Goal: Task Accomplishment & Management: Complete application form

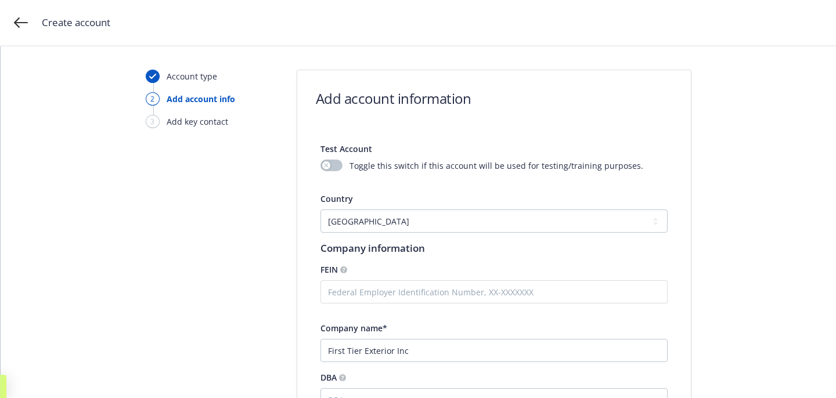
select select "US"
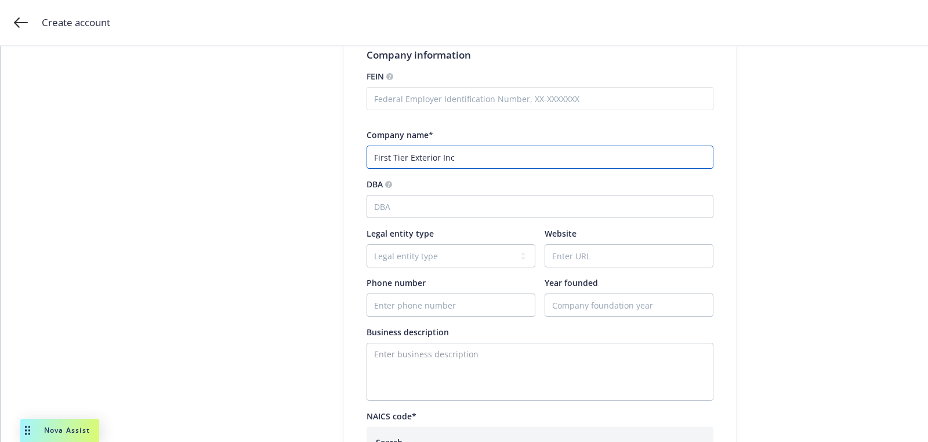
scroll to position [330, 0]
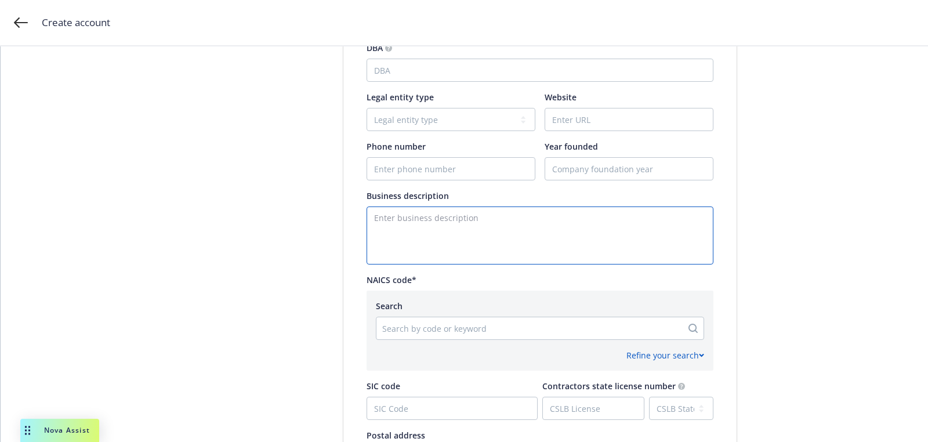
drag, startPoint x: 422, startPoint y: 246, endPoint x: 421, endPoint y: 240, distance: 6.5
click at [422, 246] on textarea "Enter business description" at bounding box center [540, 236] width 347 height 58
paste textarea "Residential & Commercial Roofing Contractor"
type textarea "Residential & Commercial Roofing Contractor"
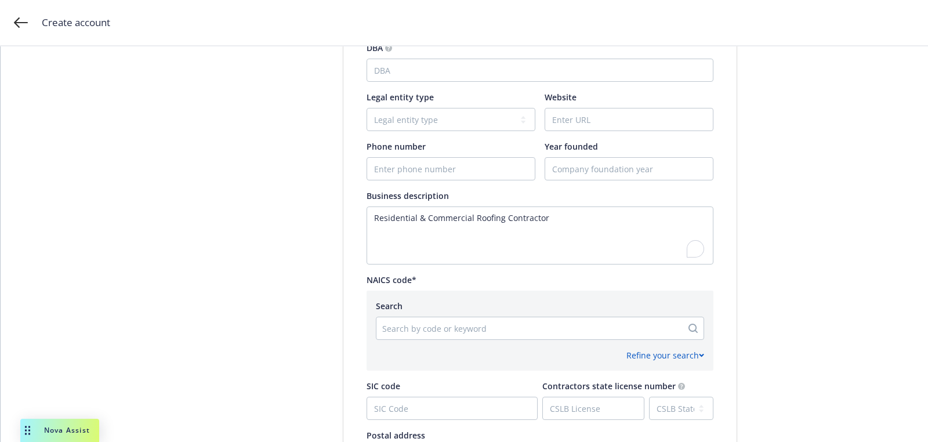
click at [472, 331] on div at bounding box center [529, 328] width 294 height 14
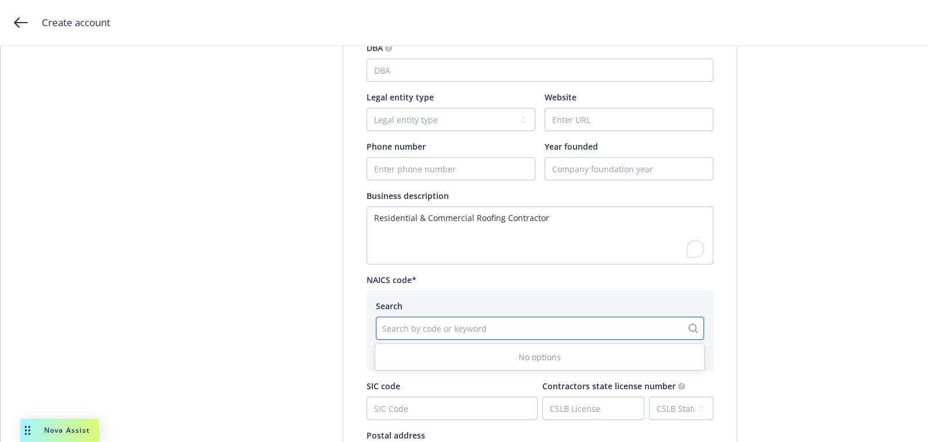
paste input "238160"
type input "238160"
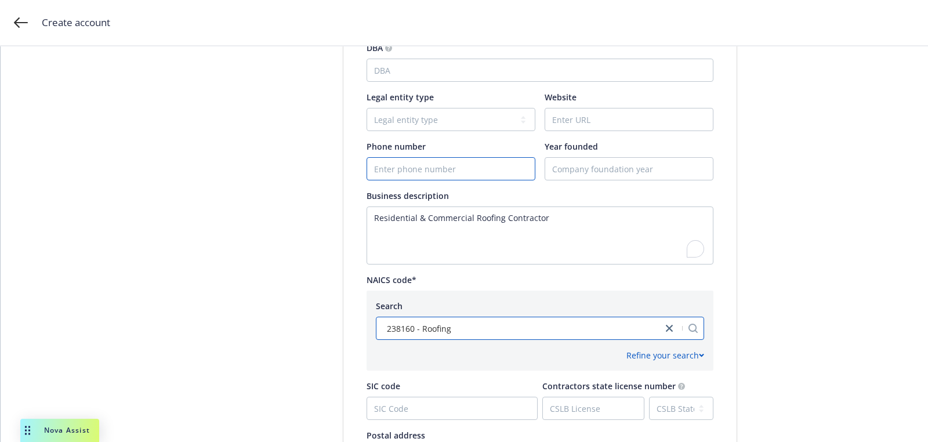
click at [445, 171] on input "Phone number" at bounding box center [451, 169] width 168 height 22
paste input "669-249-1684"
type input "669-249-1684"
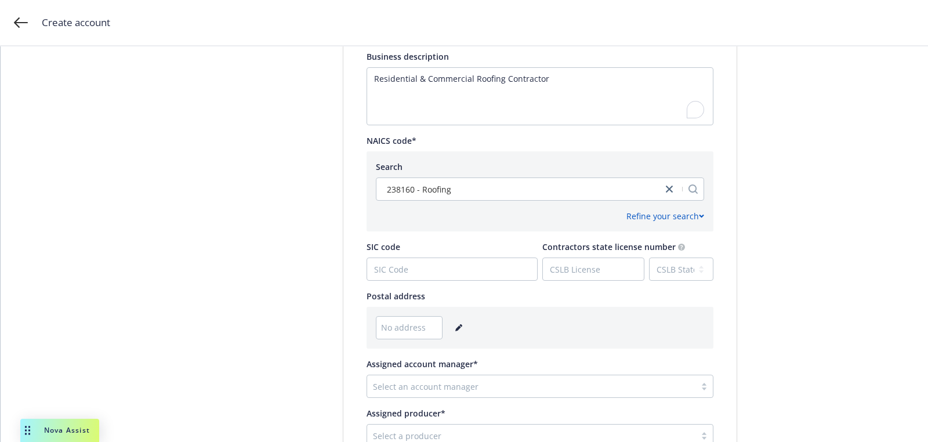
scroll to position [579, 0]
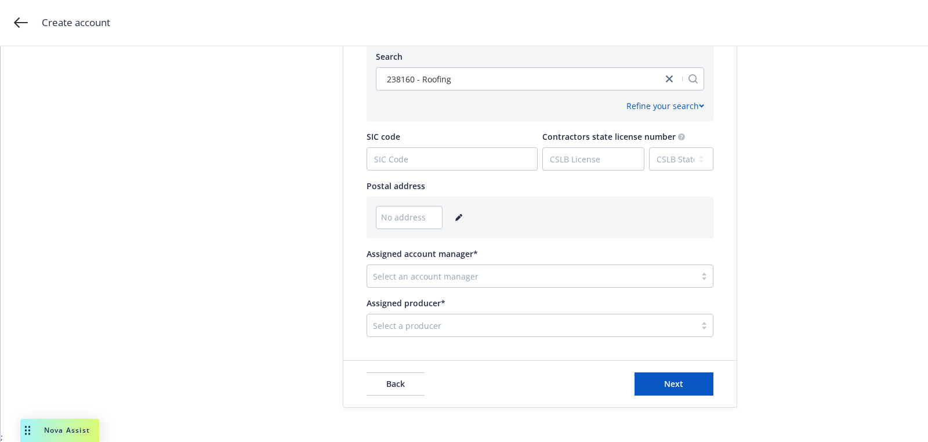
click at [452, 219] on link "editPencil" at bounding box center [459, 218] width 14 height 14
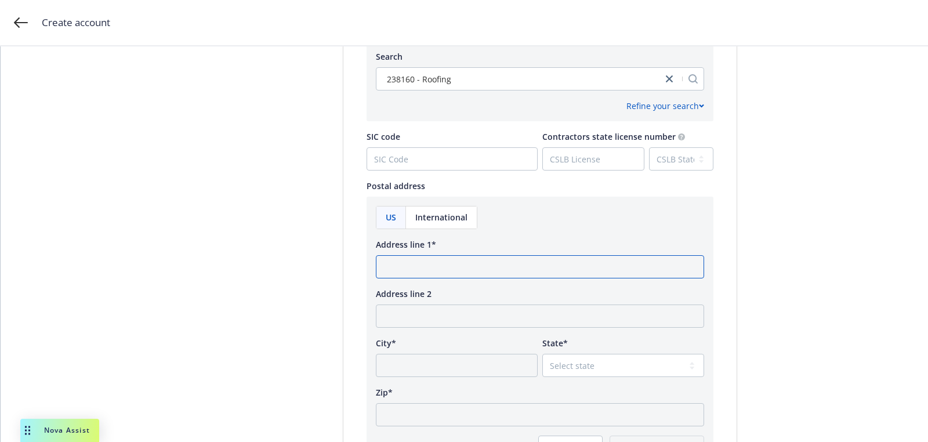
click at [421, 260] on input "Address line 1*" at bounding box center [540, 266] width 328 height 23
paste input "4701 Patrick Henry Drive Bldg 15 Santa Clara, CA 95054"
click at [576, 271] on input "4701 Patrick Henry Drive Bldg 15 Santa Clara, CA 95054" at bounding box center [540, 266] width 328 height 23
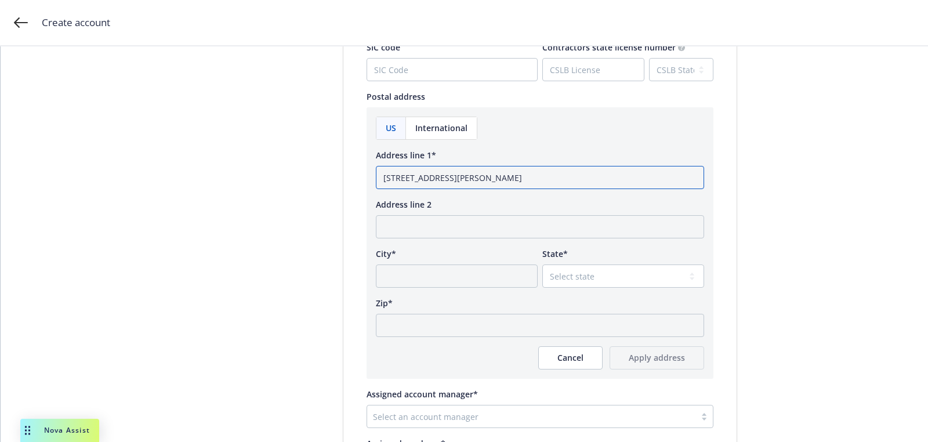
scroll to position [677, 0]
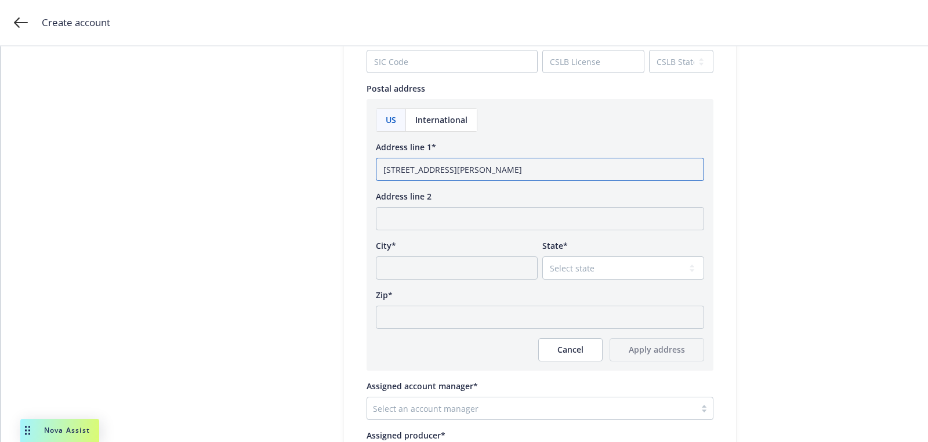
type input "4701 Patrick Henry Drive Bldg 15 Santa Clara, CA"
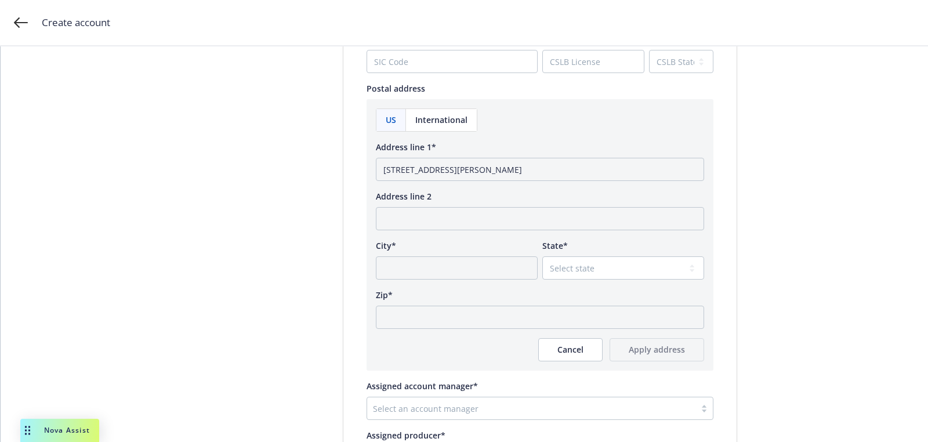
click at [478, 298] on div "Zip*" at bounding box center [540, 295] width 328 height 12
click at [472, 320] on input "Zip*" at bounding box center [540, 317] width 328 height 23
paste input "95054"
type input "95054"
click at [616, 268] on select "Select state Alabama Alaska American Samoa Arizona Arkansas Baker Island Califo…" at bounding box center [624, 267] width 162 height 23
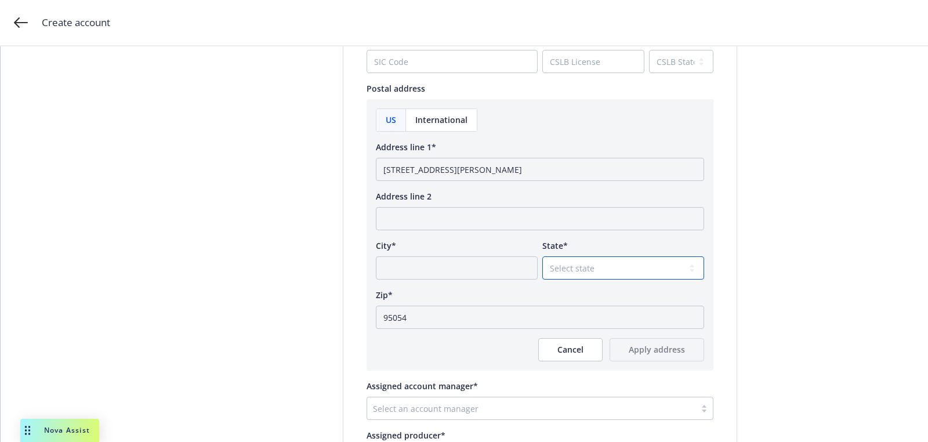
select select "CA"
click at [543, 256] on select "Select state Alabama Alaska American Samoa Arizona Arkansas Baker Island Califo…" at bounding box center [624, 267] width 162 height 23
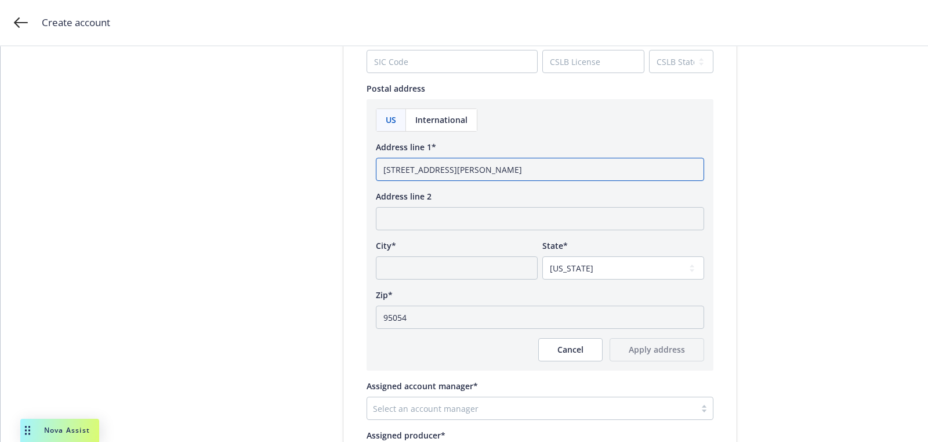
drag, startPoint x: 550, startPoint y: 171, endPoint x: 652, endPoint y: 190, distance: 104.6
click at [652, 190] on div "US International Address line 1* 4701 Patrick Henry Drive Bldg 15 Santa Clara, …" at bounding box center [540, 235] width 328 height 253
drag, startPoint x: 509, startPoint y: 167, endPoint x: 626, endPoint y: 178, distance: 117.2
click at [623, 178] on input "4701 Patrick Henry Drive Bldg 15 Santa Clara" at bounding box center [540, 169] width 328 height 23
type input "4701 Patrick Henry Drive Bldg 15"
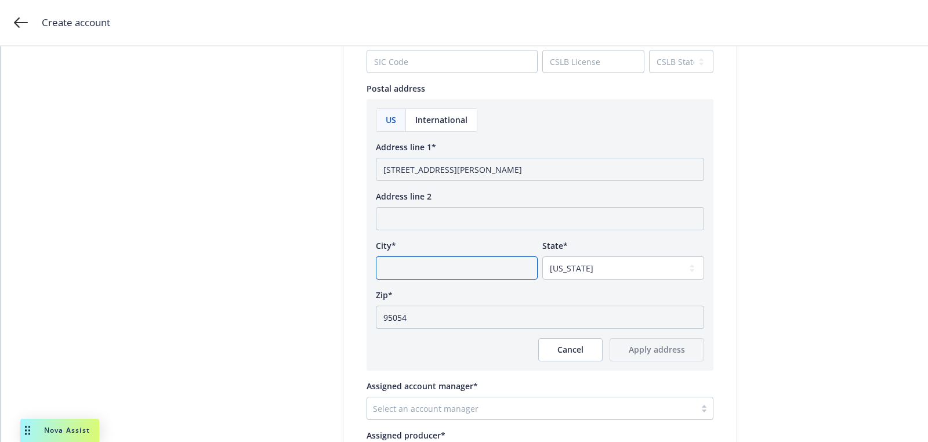
click at [409, 273] on input "City*" at bounding box center [457, 267] width 162 height 23
paste input "Santa Clara"
type input "Santa Clara"
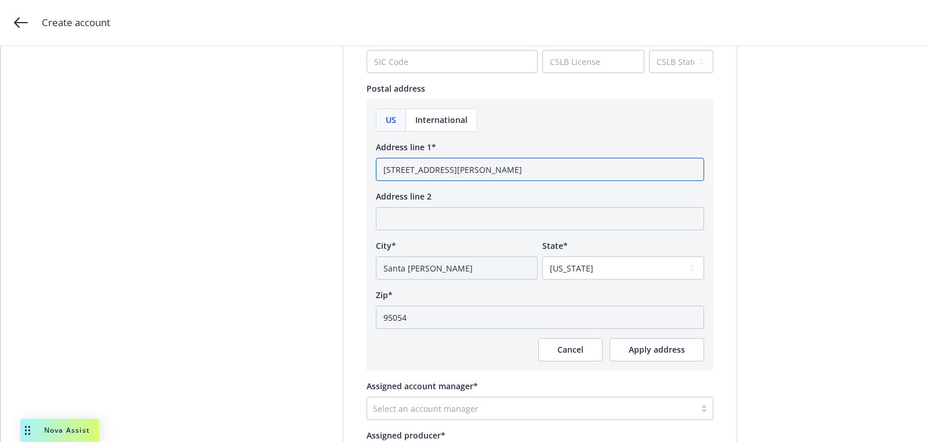
click at [539, 176] on input "4701 Patrick Henry Drive Bldg 15" at bounding box center [540, 169] width 328 height 23
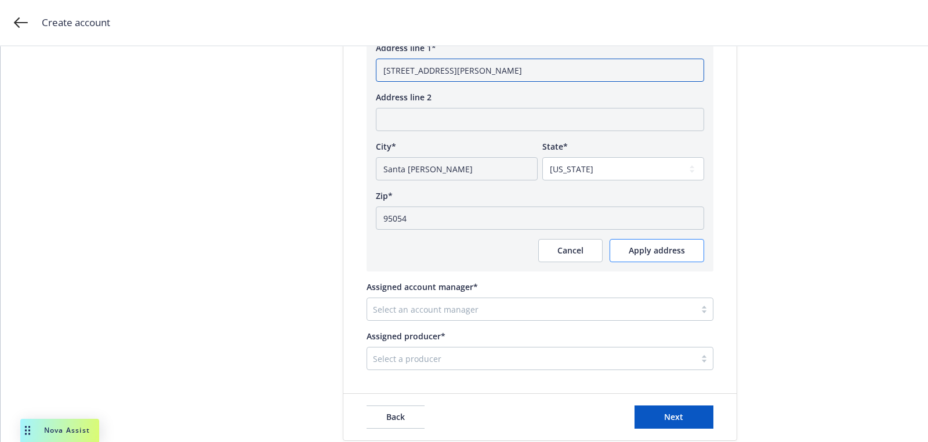
type input "4701 Patrick Henry Drive Bldg 15"
click at [671, 253] on span "Apply address" at bounding box center [657, 250] width 56 height 11
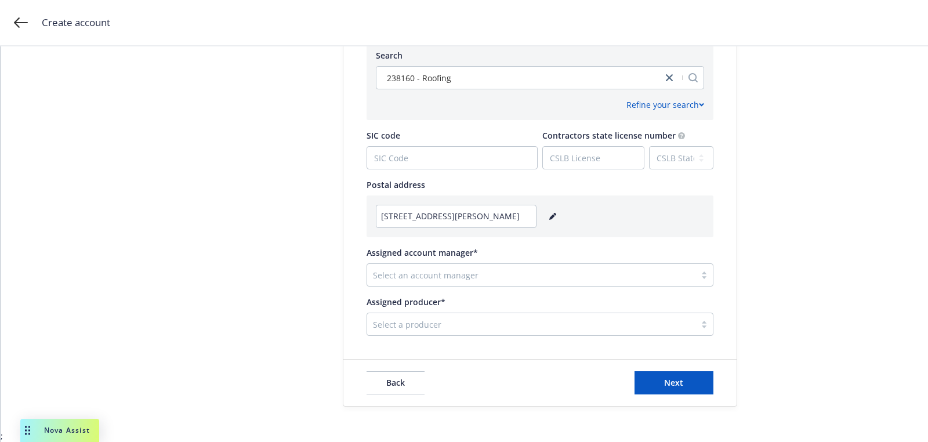
scroll to position [579, 0]
click at [452, 327] on div at bounding box center [531, 326] width 317 height 14
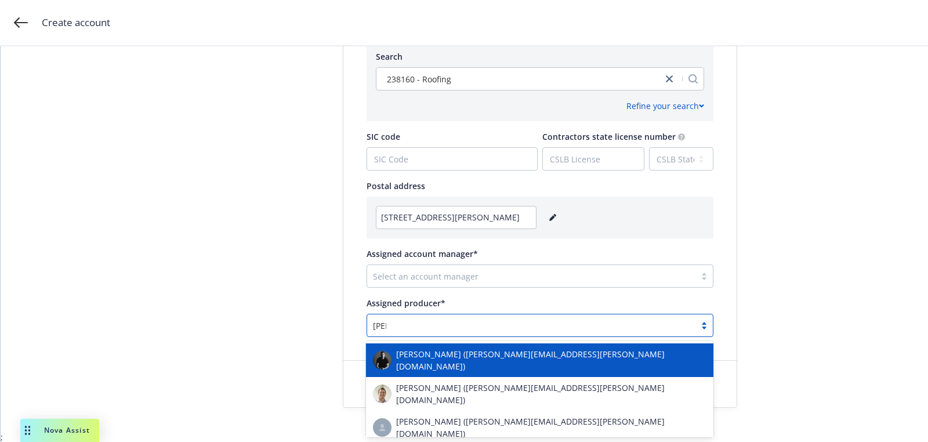
type input "josh"
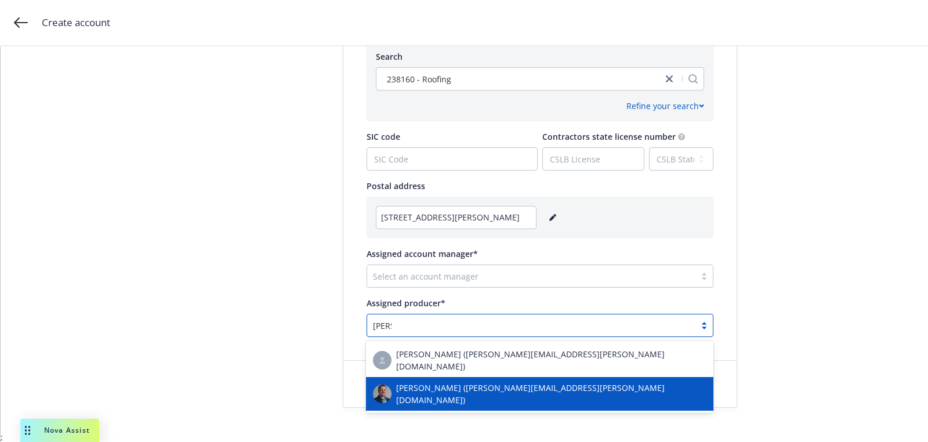
click at [439, 385] on span "Josh Young (josh.young@newfront.com)" at bounding box center [551, 394] width 310 height 24
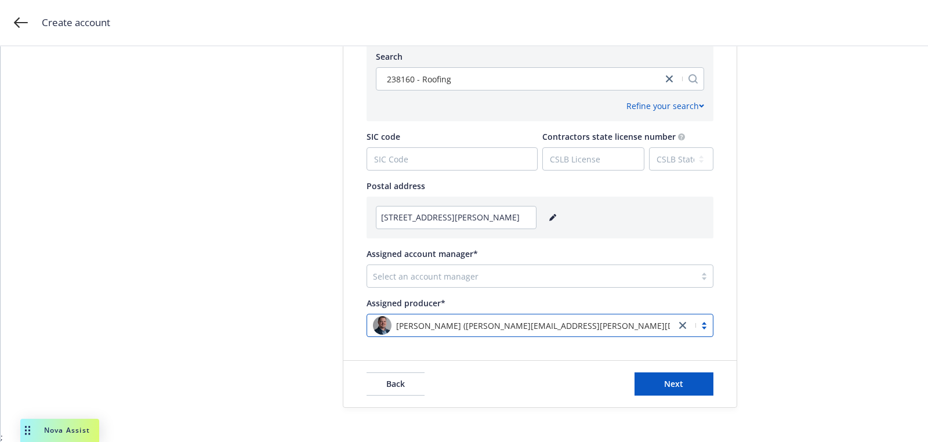
click at [509, 281] on div at bounding box center [531, 276] width 317 height 14
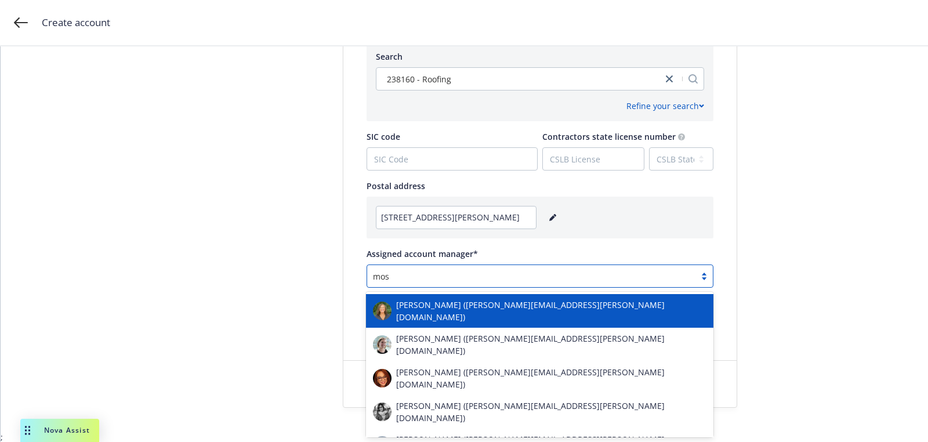
type input "mosl"
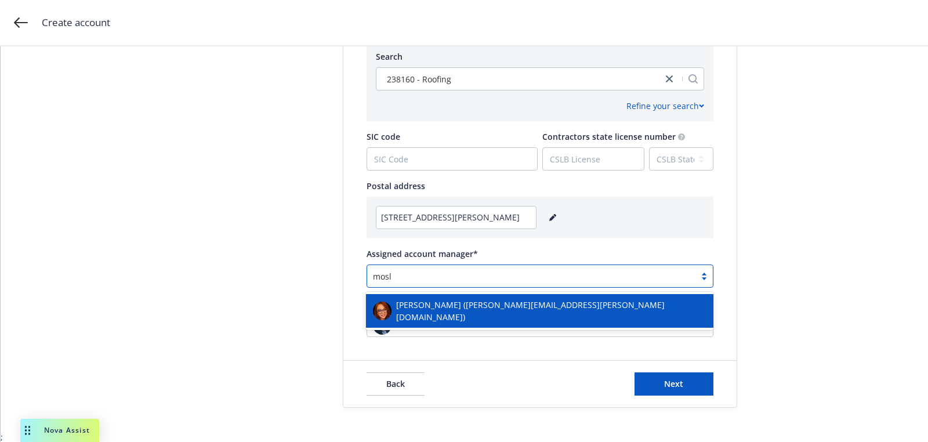
click at [476, 310] on span "Jenni Mosley (jenni.mosley@newfront.com)" at bounding box center [551, 311] width 310 height 24
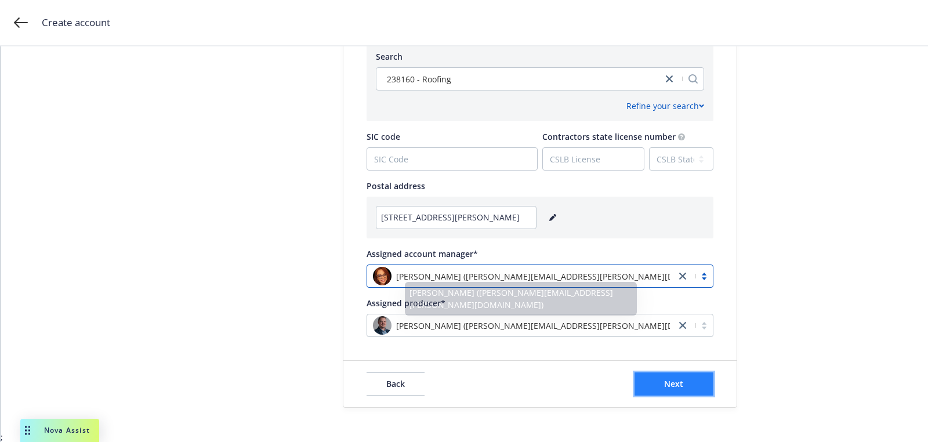
click at [675, 381] on span "Next" at bounding box center [673, 383] width 19 height 11
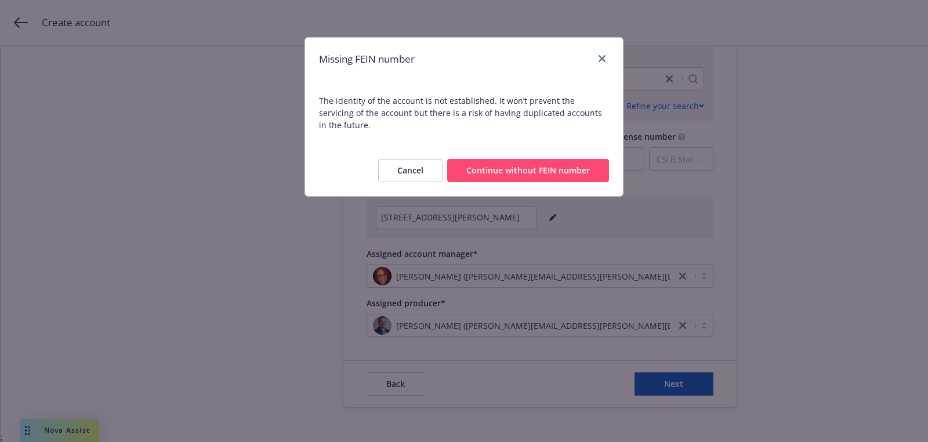
click at [514, 167] on button "Continue without FEIN number" at bounding box center [528, 170] width 162 height 23
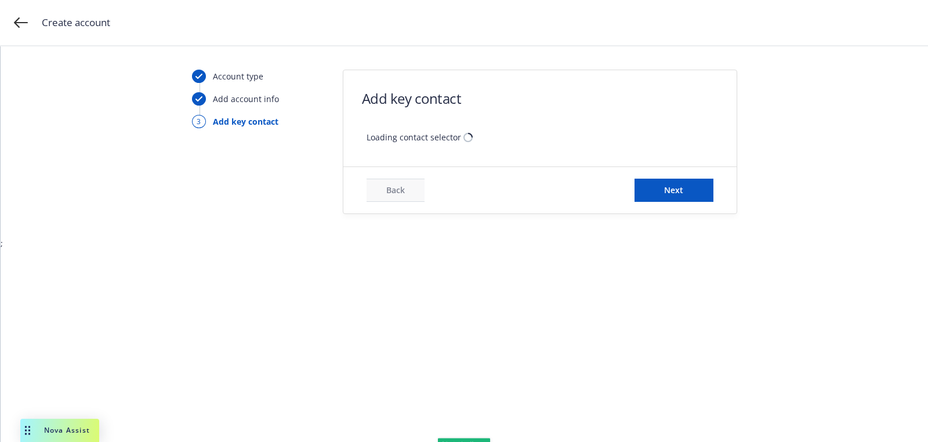
scroll to position [0, 0]
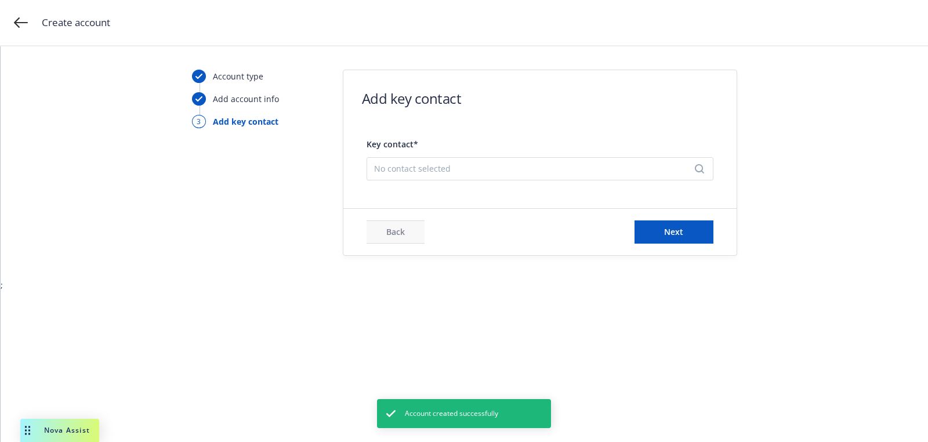
click at [453, 168] on span "No contact selected" at bounding box center [535, 168] width 323 height 12
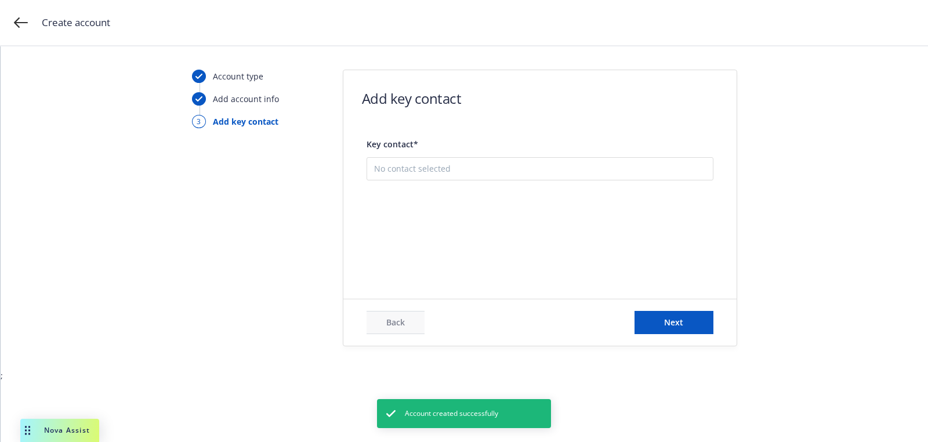
click at [453, 233] on button "Add new contact" at bounding box center [540, 226] width 332 height 23
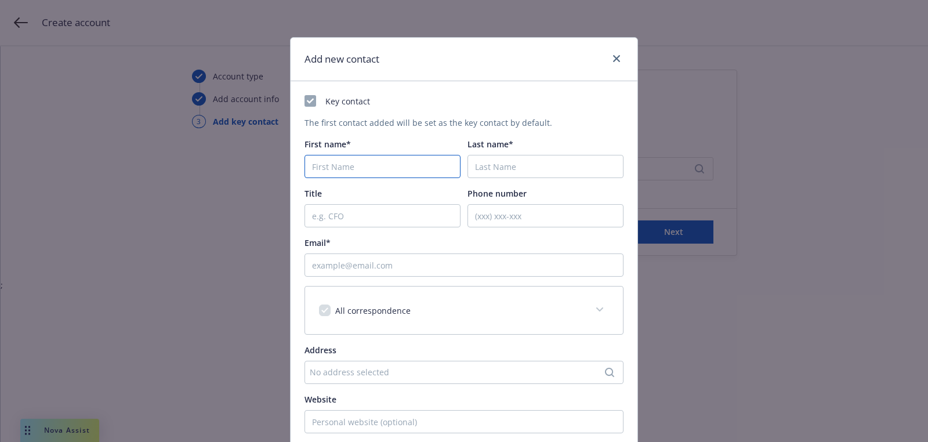
click at [367, 169] on input "First name*" at bounding box center [383, 166] width 156 height 23
paste input "Aykut"
type input "Aykut"
paste input "Gokce"
type input "Gokce"
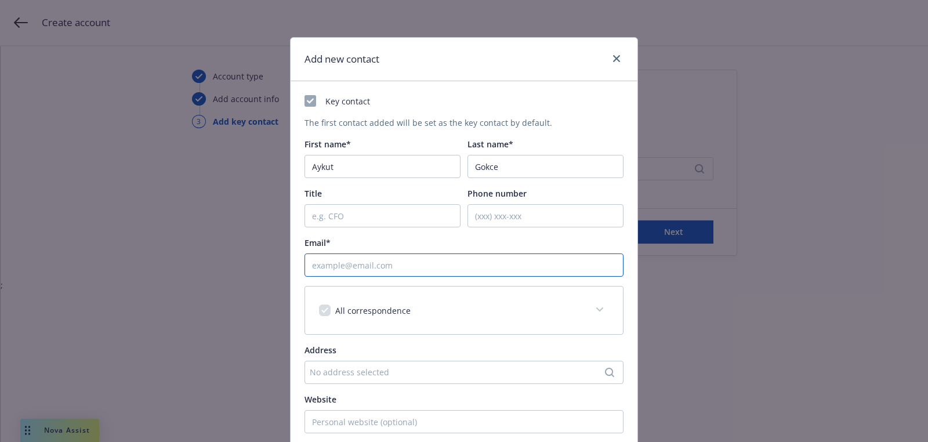
click at [445, 266] on input "Email*" at bounding box center [464, 265] width 319 height 23
paste input "mahoni@firsttierexterior.com"
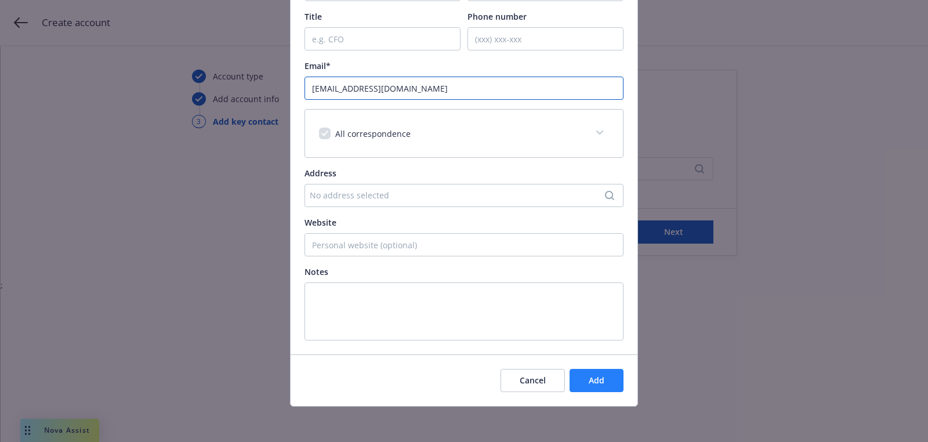
type input "mahoni@firsttierexterior.com"
click at [603, 381] on span "Add" at bounding box center [597, 380] width 16 height 11
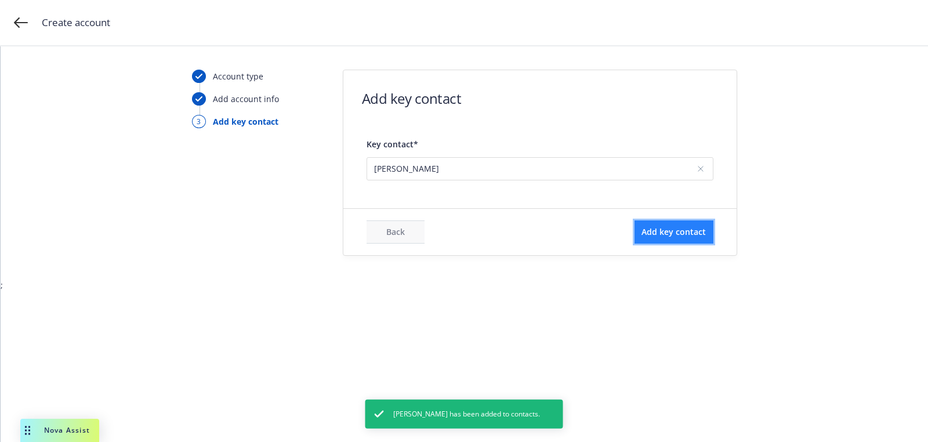
click at [682, 234] on span "Add key contact" at bounding box center [674, 231] width 64 height 11
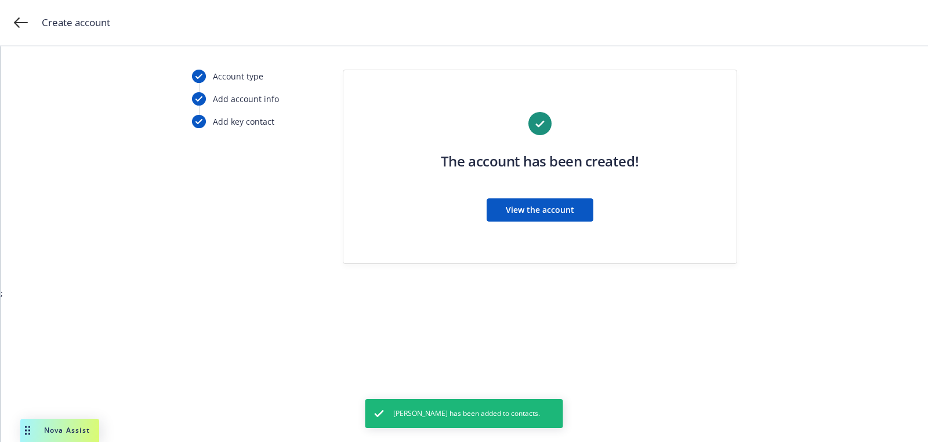
click at [566, 222] on div "The account has been created! View the account" at bounding box center [540, 174] width 347 height 124
click at [563, 209] on span "View the account" at bounding box center [540, 209] width 68 height 11
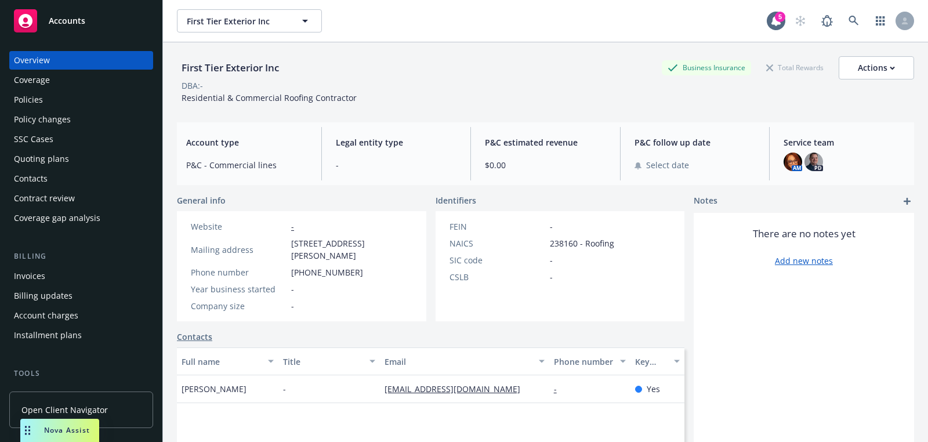
click at [73, 149] on div "Overview Coverage Policies Policy changes SSC Cases Quoting plans Contacts Cont…" at bounding box center [81, 139] width 144 height 176
click at [42, 158] on div "Quoting plans" at bounding box center [41, 159] width 55 height 19
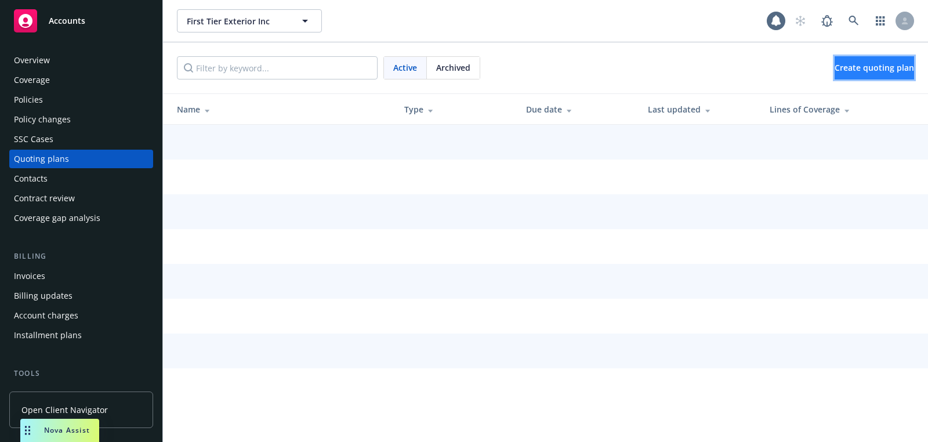
click at [835, 63] on span "Create quoting plan" at bounding box center [875, 67] width 80 height 11
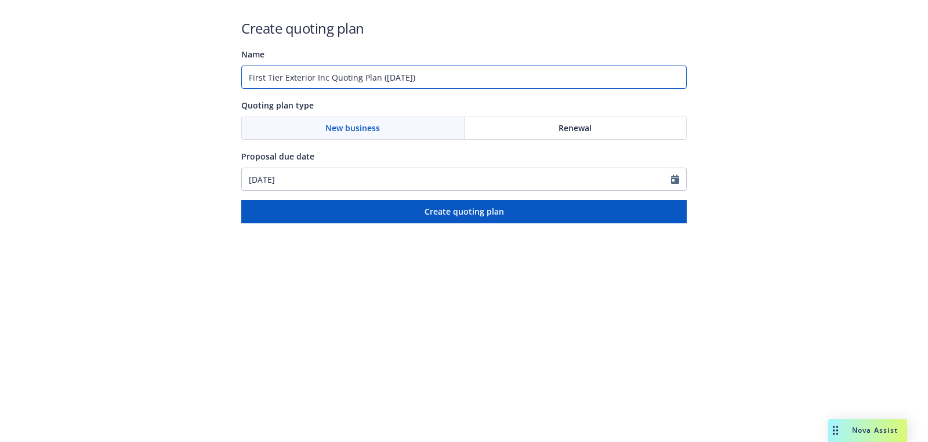
click at [406, 85] on input "First Tier Exterior Inc Quoting Plan ([DATE])" at bounding box center [464, 77] width 446 height 23
type input "[DATE]"
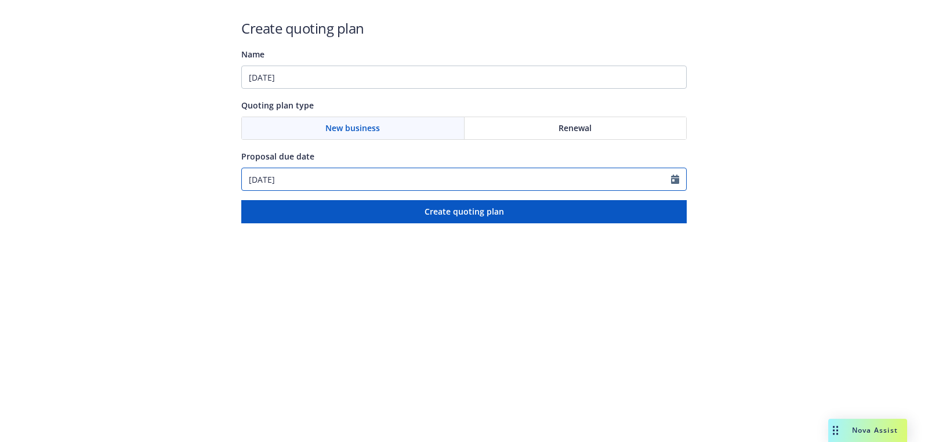
select select "9"
click at [362, 180] on input "[DATE]" at bounding box center [456, 179] width 429 height 22
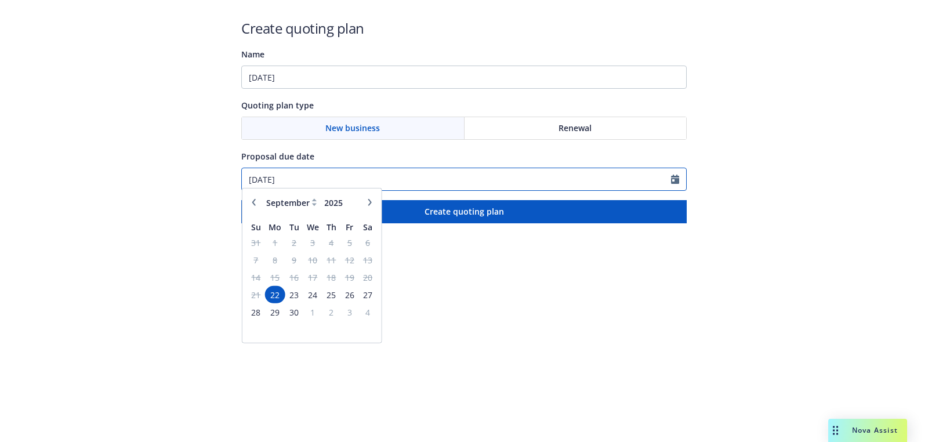
paste input "11/01"
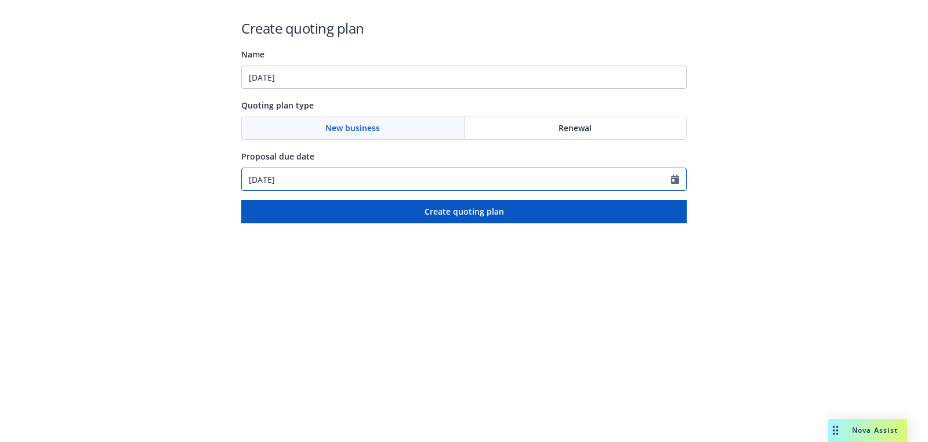
type input "11/01/2025"
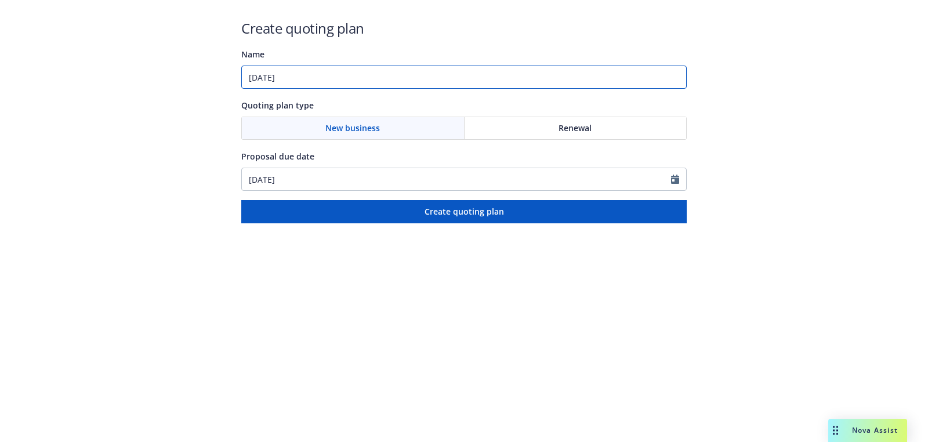
click at [368, 85] on input "11/01/2025" at bounding box center [464, 77] width 446 height 23
paste input "Workers Compensation;General Liability;Excess Liability;Hired and Non-Owned Aut…"
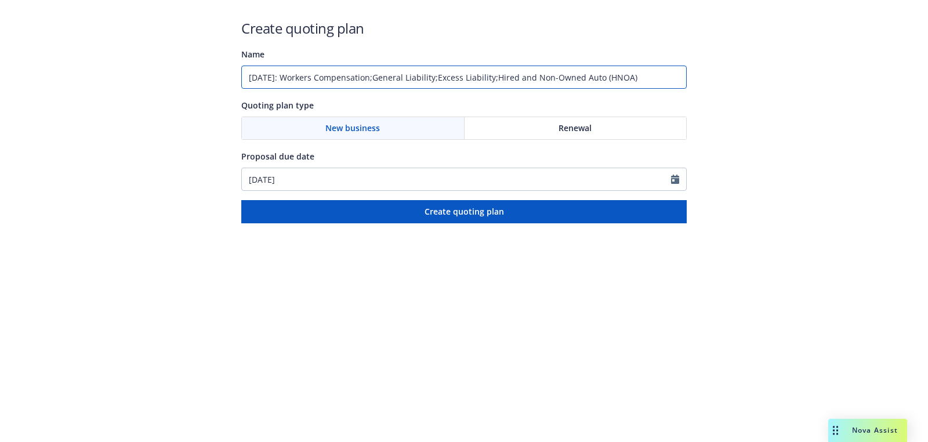
click at [387, 77] on input "11/01/2025: Workers Compensation;General Liability;Excess Liability;Hired and N…" at bounding box center [464, 77] width 446 height 23
click at [450, 81] on input "11/01/2025: Workers Compensation, General Liability;Excess Liability;Hired and …" at bounding box center [464, 77] width 446 height 23
click at [516, 78] on input "11/01/2025: Workers Compensation, General Liability, Excess Liability;Hired and…" at bounding box center [464, 77] width 446 height 23
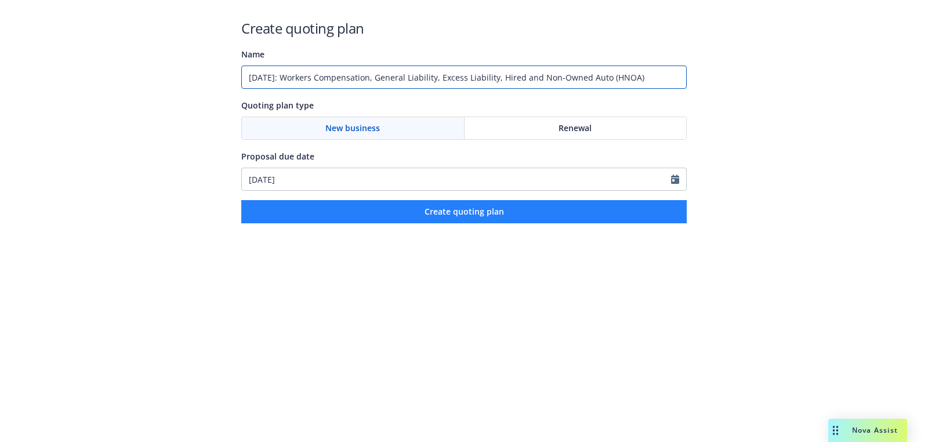
type input "11/01/2025: Workers Compensation, General Liability, Excess Liability, Hired an…"
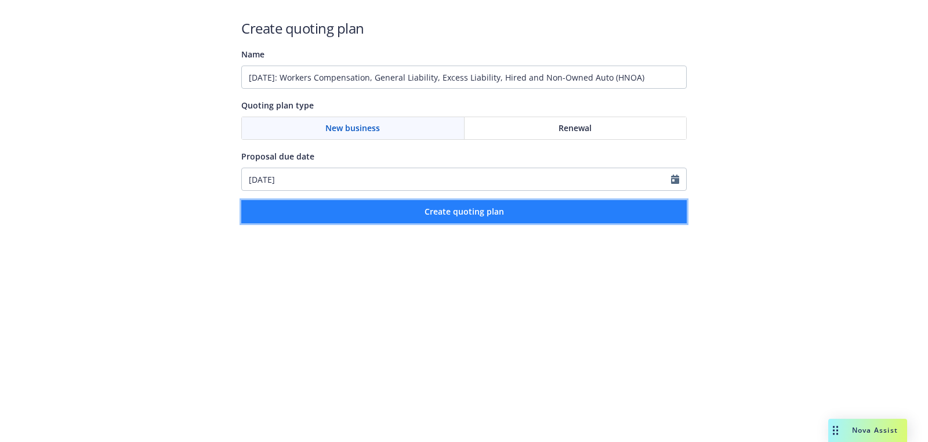
click at [523, 210] on button "Create quoting plan" at bounding box center [464, 211] width 446 height 23
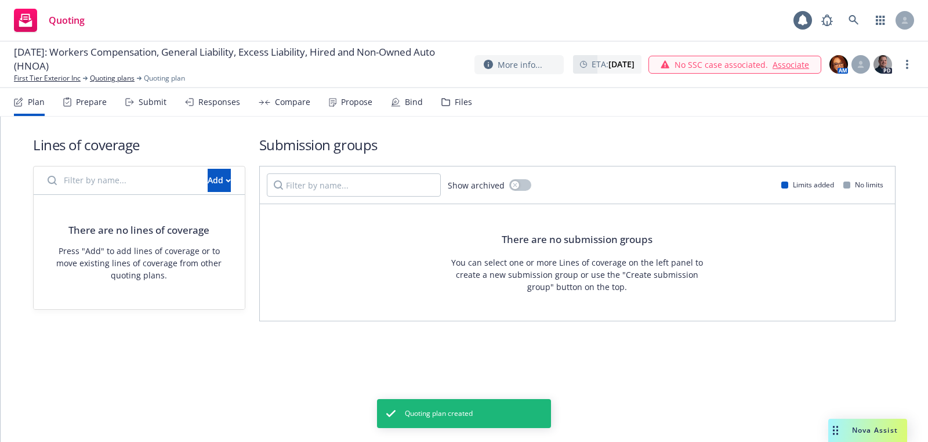
click at [197, 161] on div "Lines of coverage Add There are no lines of coverage Press "Add" to add lines o…" at bounding box center [139, 228] width 212 height 186
click at [208, 177] on div "Add" at bounding box center [219, 180] width 23 height 22
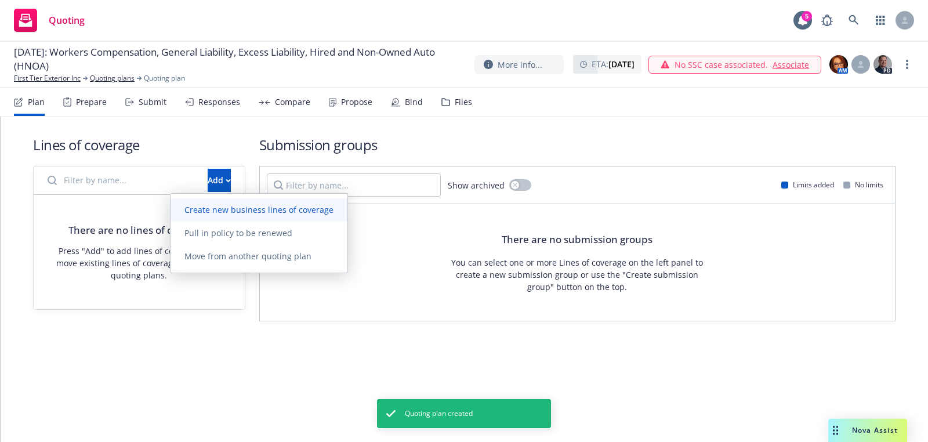
click at [295, 205] on span "Create new business lines of coverage" at bounding box center [259, 209] width 177 height 11
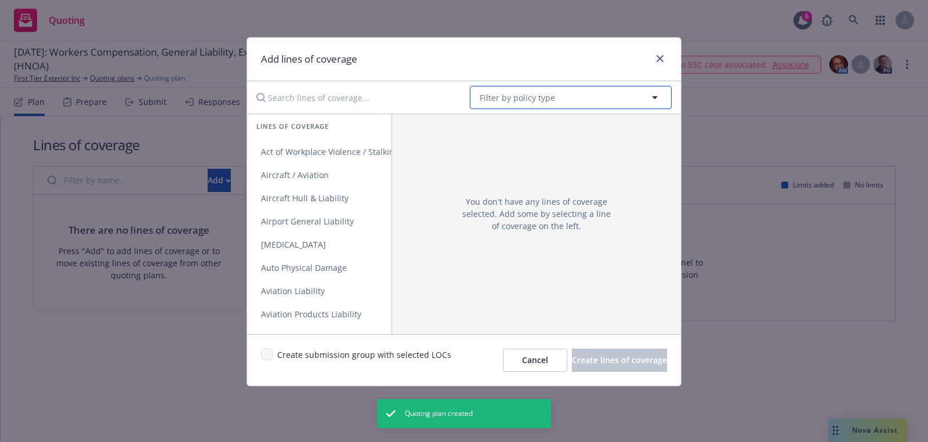
click at [530, 100] on span "Filter by policy type" at bounding box center [517, 98] width 75 height 12
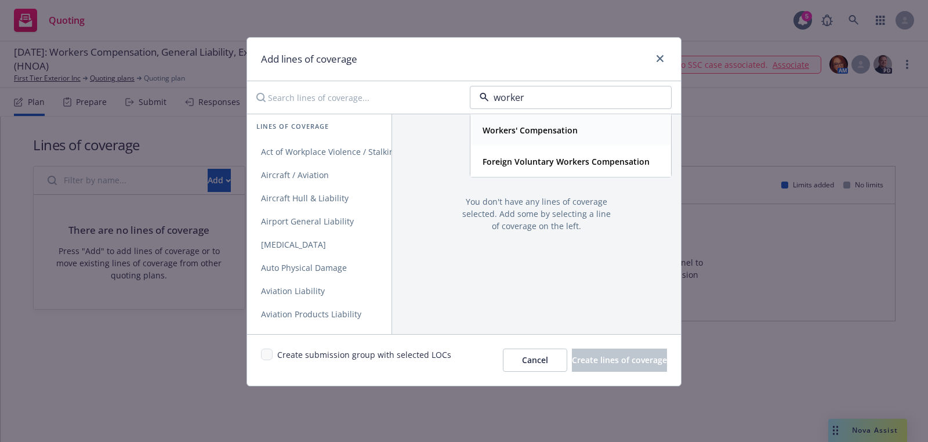
click at [525, 131] on strong "Workers' Compensation" at bounding box center [530, 130] width 95 height 11
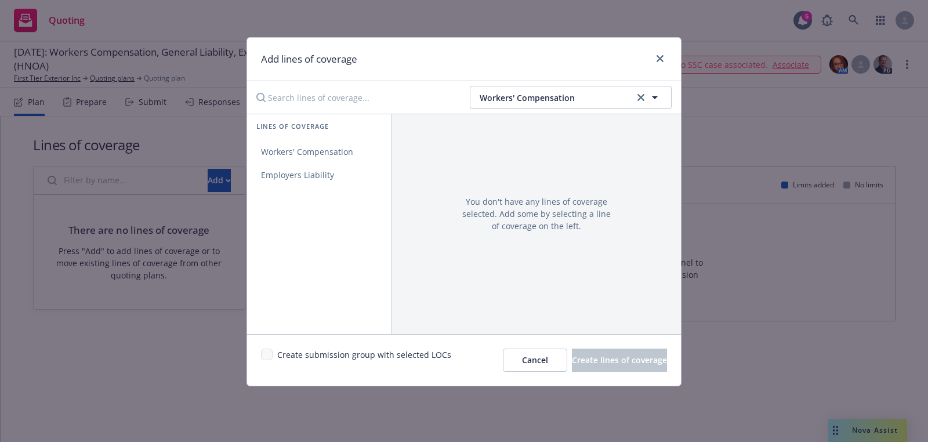
drag, startPoint x: 525, startPoint y: 131, endPoint x: 432, endPoint y: 131, distance: 92.3
click at [509, 131] on div "Workers' Compensation" at bounding box center [529, 128] width 102 height 17
click at [342, 149] on span "Workers' Compensation" at bounding box center [307, 151] width 120 height 11
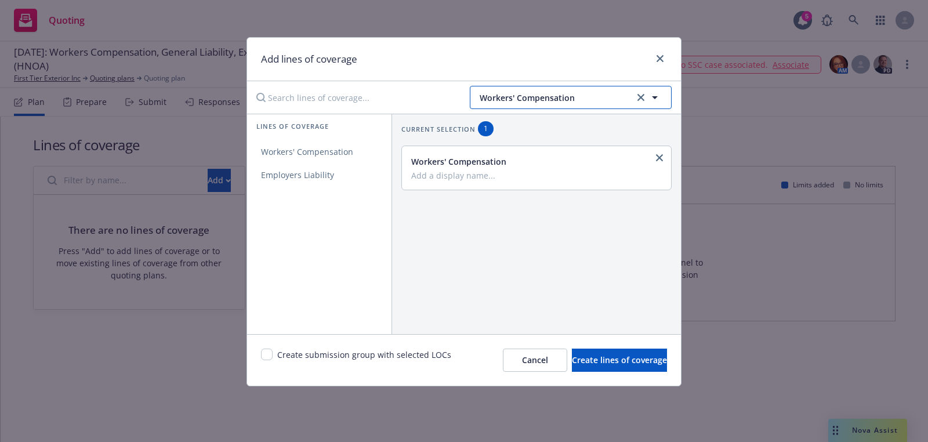
click at [605, 99] on span "Workers' Compensation" at bounding box center [555, 98] width 151 height 12
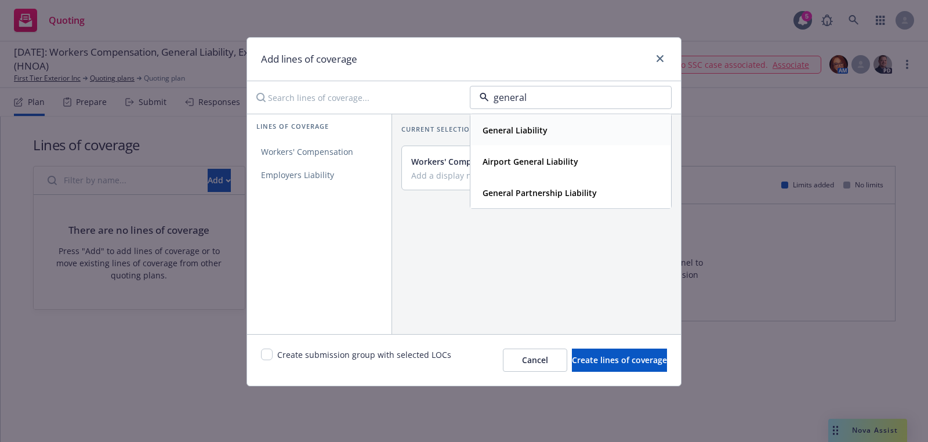
click at [563, 128] on div "General Liability" at bounding box center [571, 130] width 186 height 17
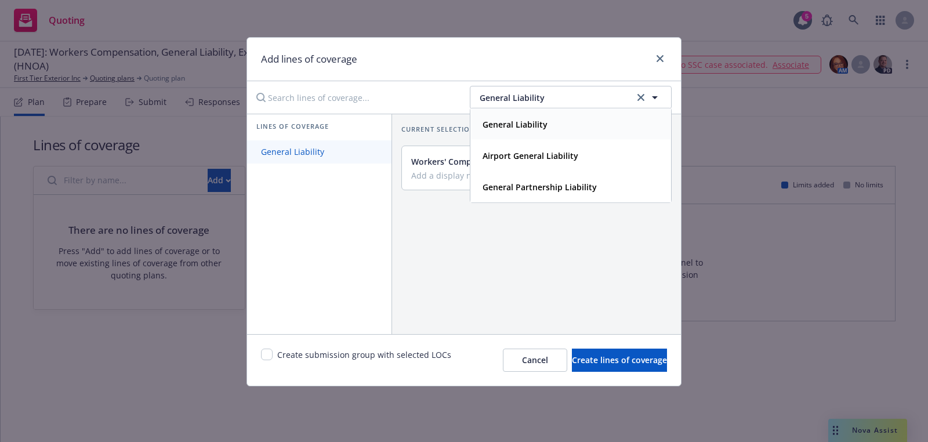
click at [353, 153] on link "General Liability" at bounding box center [319, 151] width 144 height 23
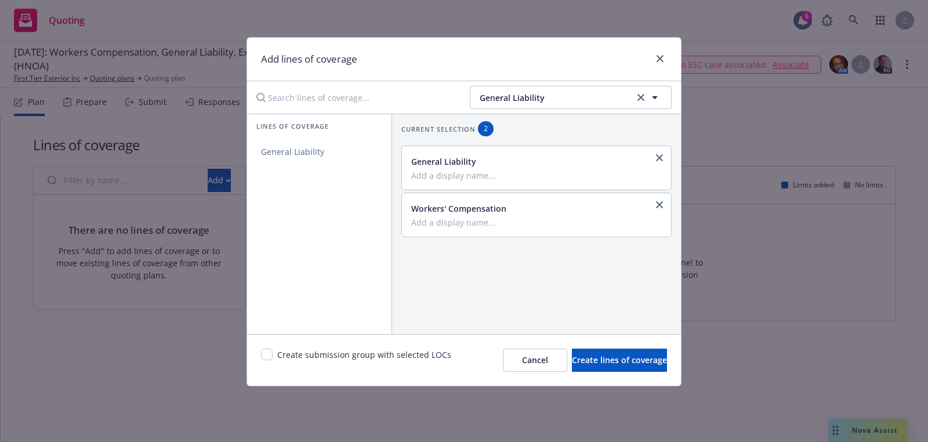
click at [562, 77] on div "Add lines of coverage" at bounding box center [464, 60] width 434 height 44
click at [561, 93] on span "General Liability" at bounding box center [555, 98] width 151 height 12
click at [501, 132] on strong "Excess Liability" at bounding box center [513, 130] width 60 height 11
click at [335, 167] on div "Lines of coverage Excess" at bounding box center [319, 224] width 144 height 221
click at [301, 149] on link "Excess" at bounding box center [319, 151] width 144 height 23
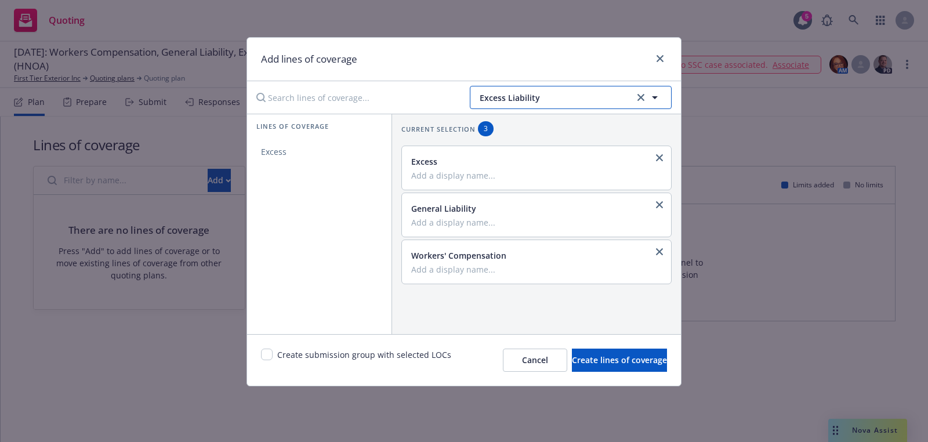
click at [561, 97] on span "Excess Liability" at bounding box center [555, 98] width 151 height 12
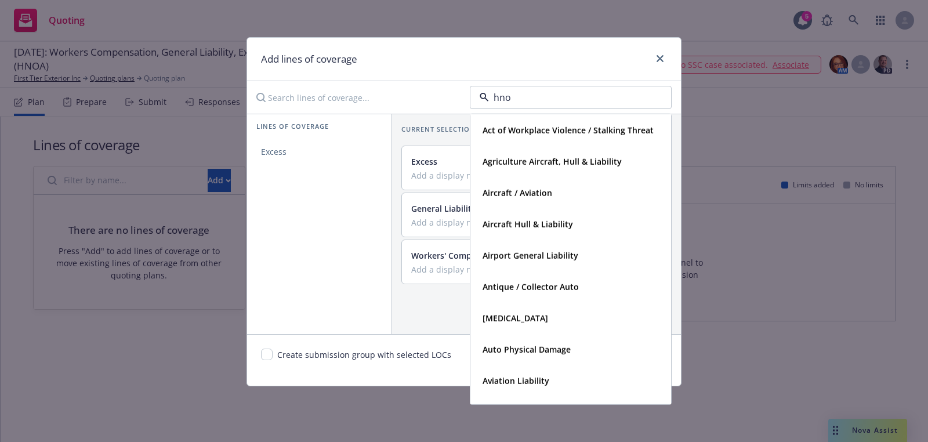
type input "hnoa"
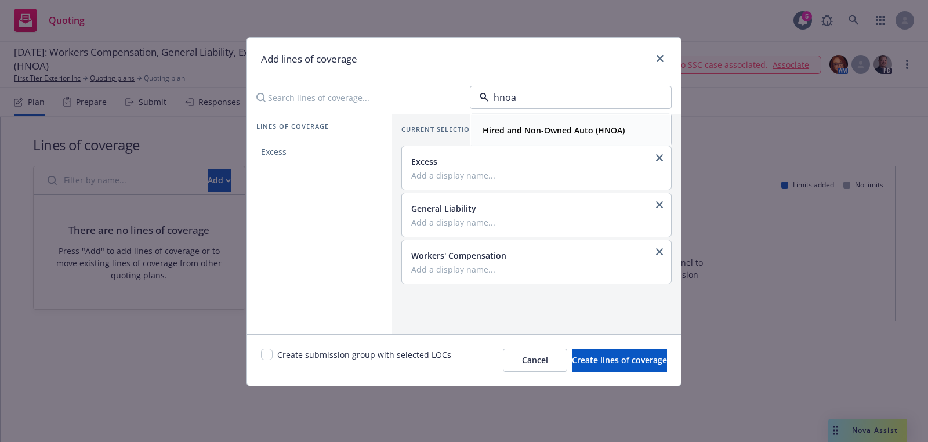
click at [521, 140] on div "Hired and Non-Owned Auto (HNOA)" at bounding box center [571, 130] width 200 height 31
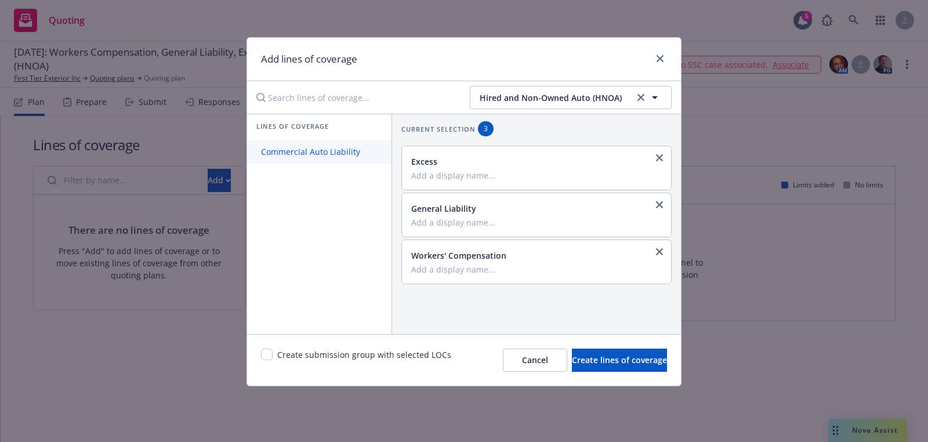
click at [293, 147] on span "Commercial Auto Liability" at bounding box center [310, 151] width 127 height 11
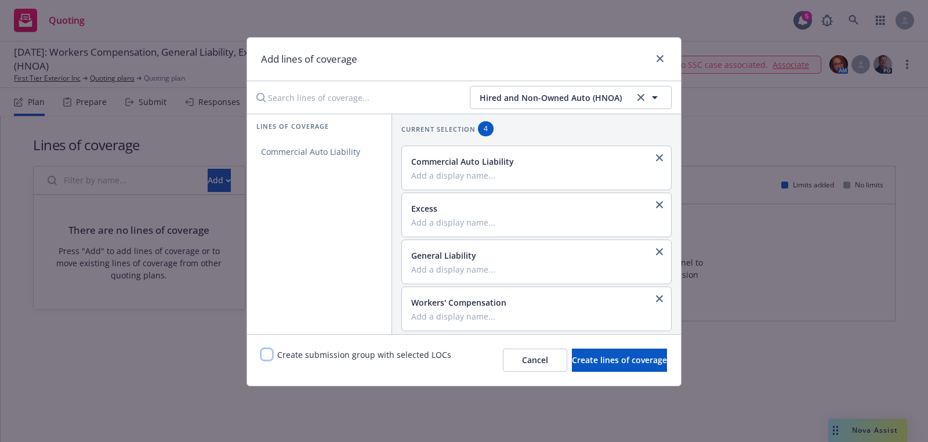
click at [265, 353] on input "checkbox" at bounding box center [267, 355] width 12 height 12
checkbox input "true"
click at [570, 182] on div "Commercial Auto Liability" at bounding box center [536, 168] width 269 height 44
click at [500, 172] on input "Add a display name..." at bounding box center [535, 175] width 248 height 10
type input "HNOA"
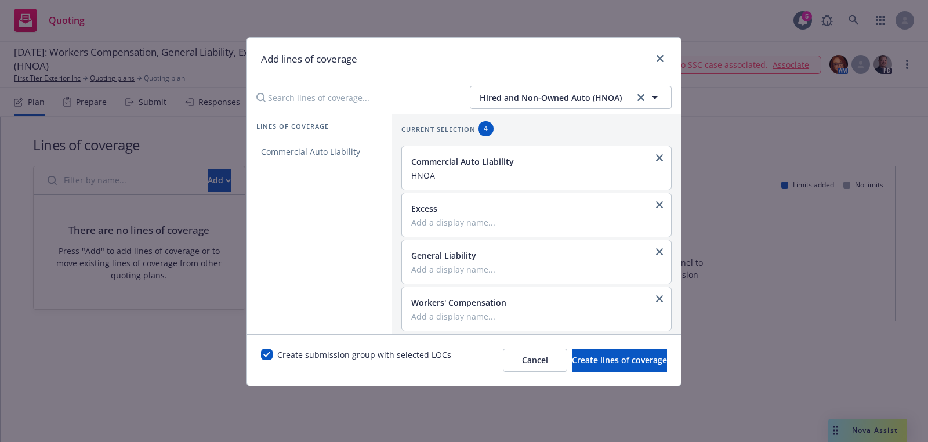
click at [609, 127] on div "Current selection 4" at bounding box center [537, 128] width 270 height 15
click at [603, 359] on span "Create lines of coverage" at bounding box center [619, 360] width 95 height 11
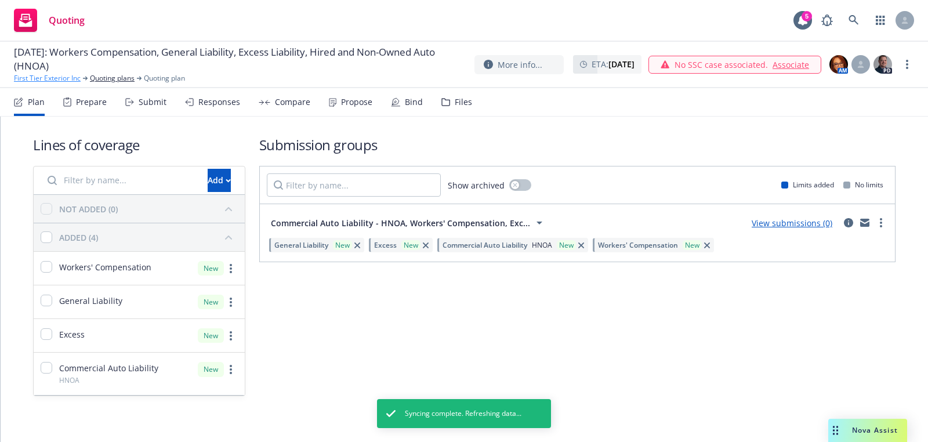
click at [45, 80] on link "First Tier Exterior Inc" at bounding box center [47, 78] width 67 height 10
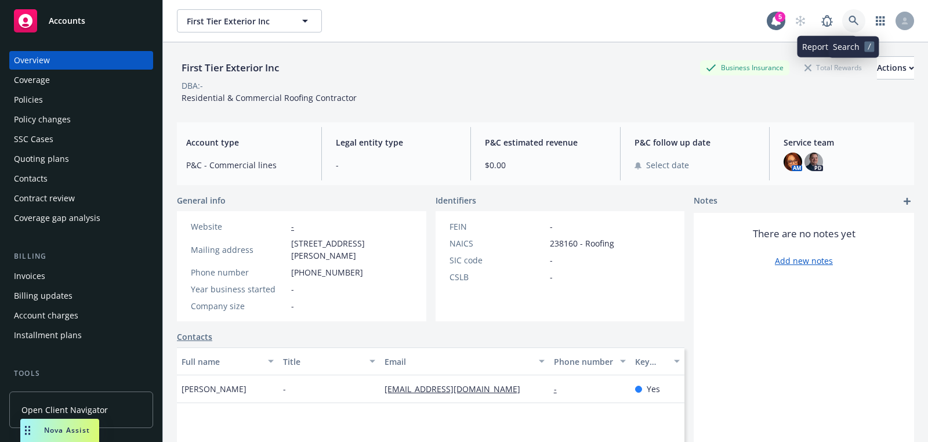
click at [861, 23] on link at bounding box center [854, 20] width 23 height 23
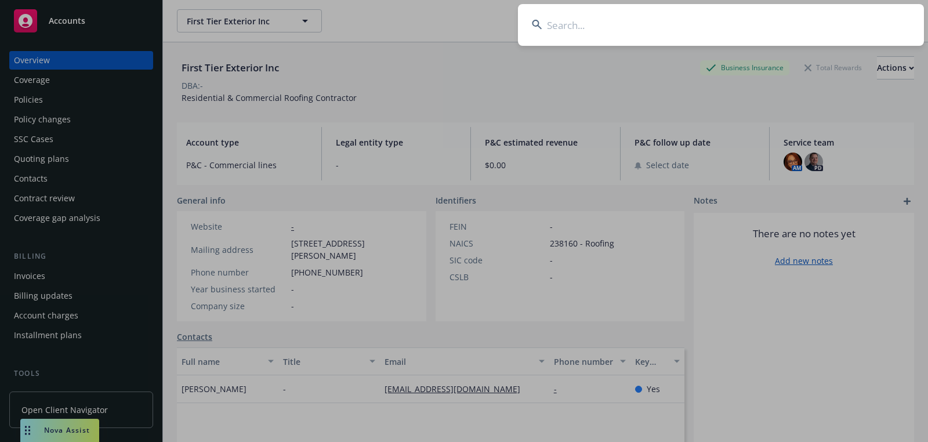
type input "Woodcrest Grill"
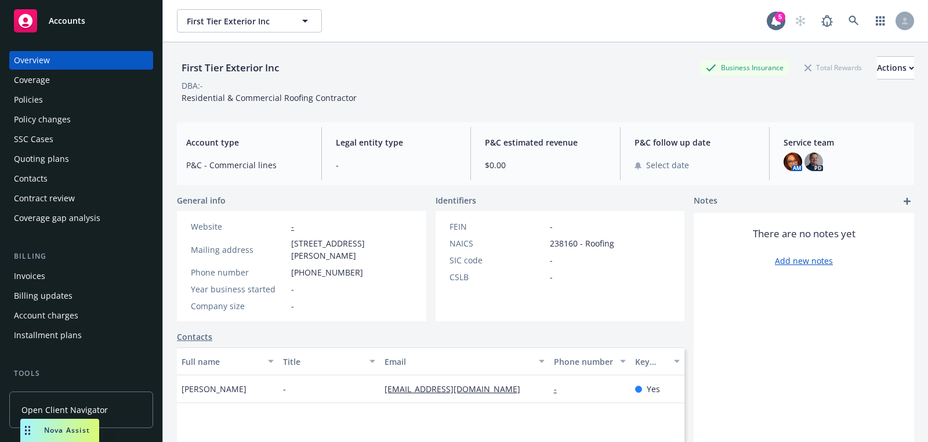
click at [138, 35] on link "Accounts" at bounding box center [81, 21] width 144 height 32
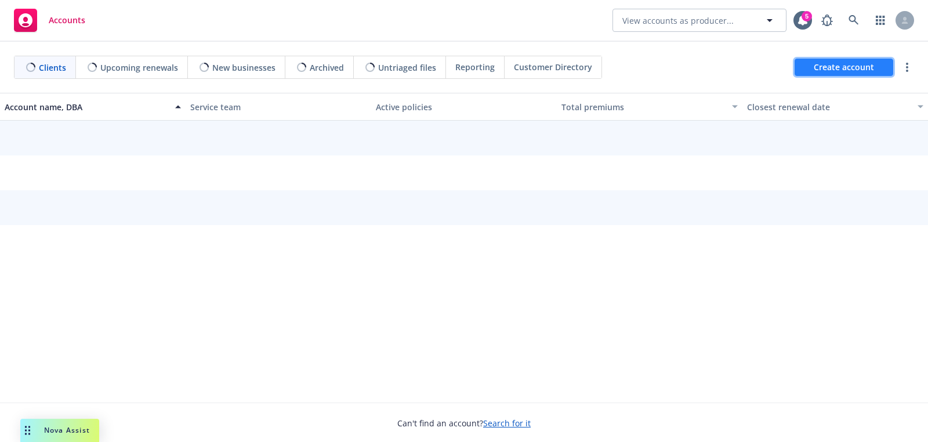
click at [828, 67] on span "Create account" at bounding box center [844, 67] width 60 height 22
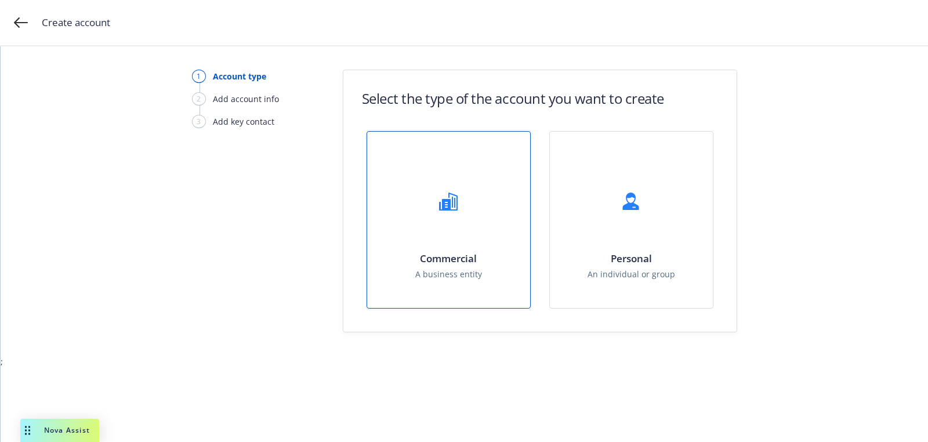
click at [476, 229] on div "Commercial A business entity" at bounding box center [448, 220] width 163 height 176
select select "US"
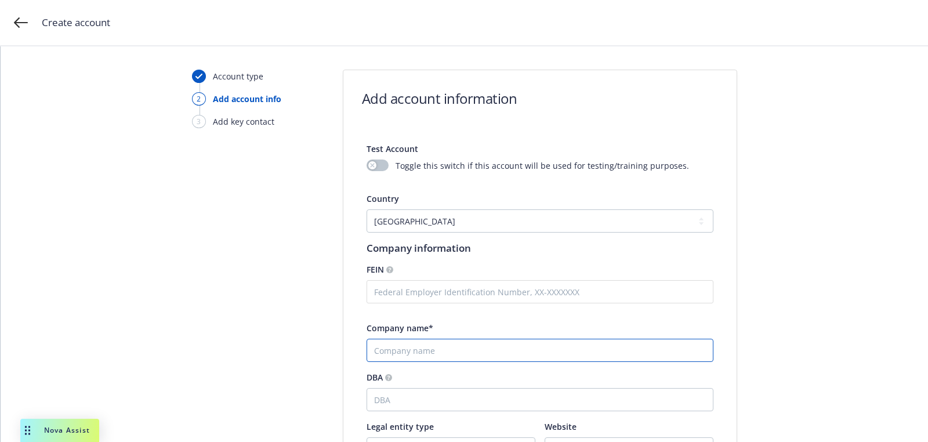
click at [424, 344] on input "Company name*" at bounding box center [540, 350] width 347 height 23
paste input "Woodcrest Grill"
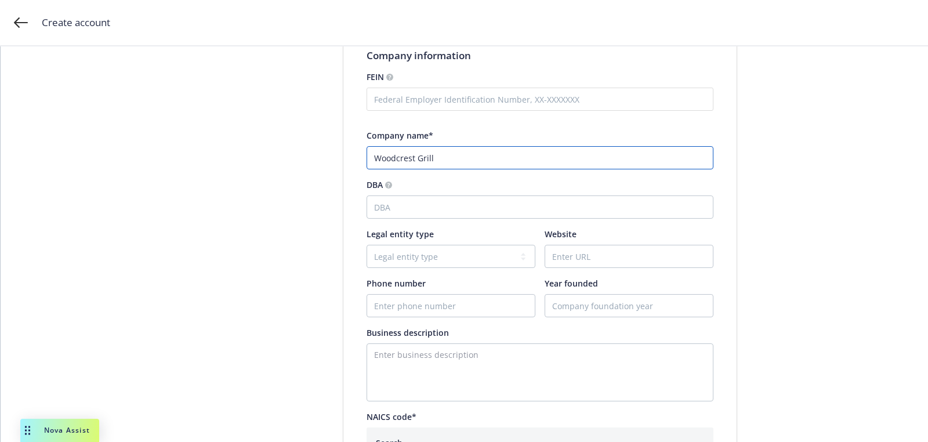
scroll to position [195, 0]
type input "Woodcrest Grill"
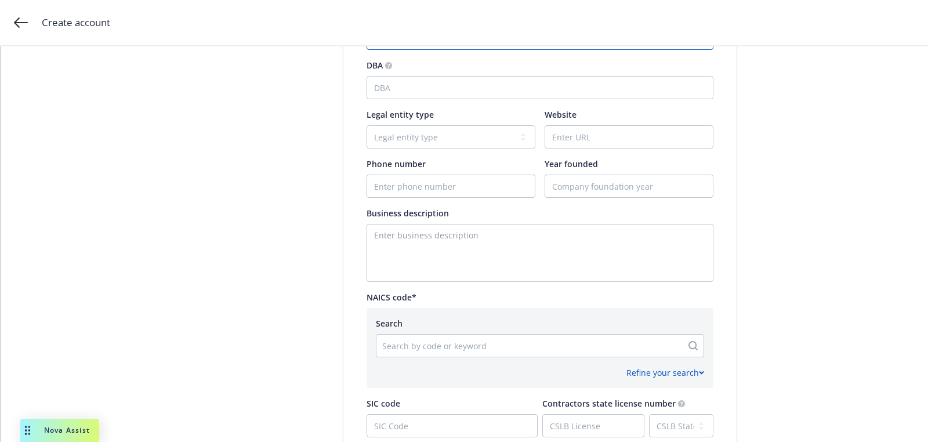
scroll to position [430, 0]
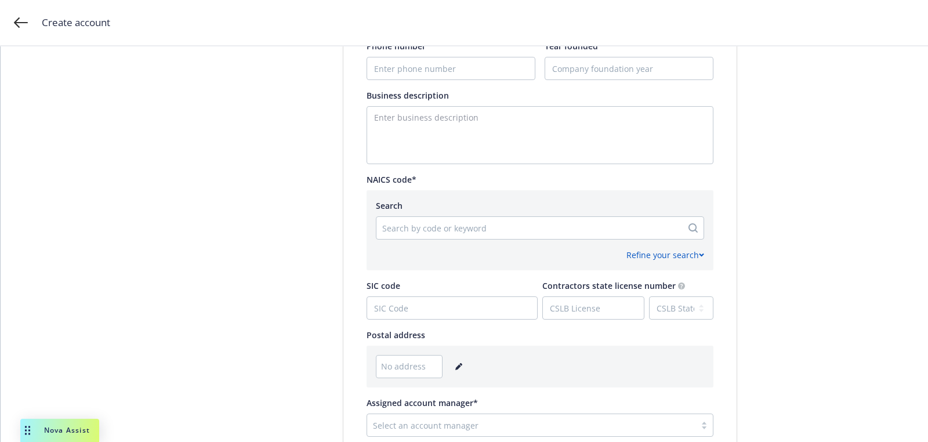
click at [432, 229] on div at bounding box center [529, 228] width 294 height 14
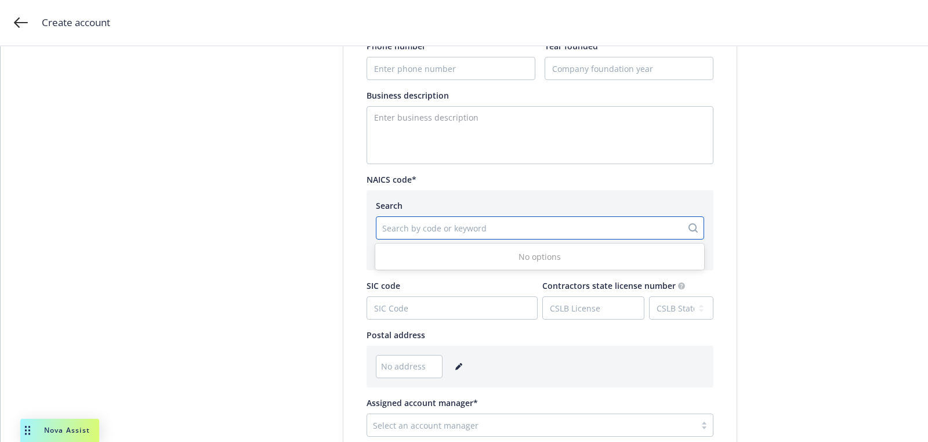
paste input "722310"
type input "722310"
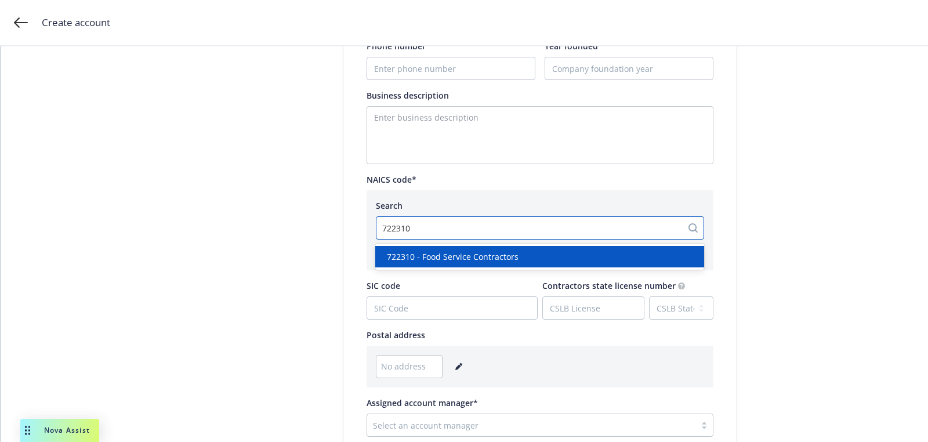
click at [440, 262] on span "722310 - Food Service Contractors" at bounding box center [453, 257] width 132 height 12
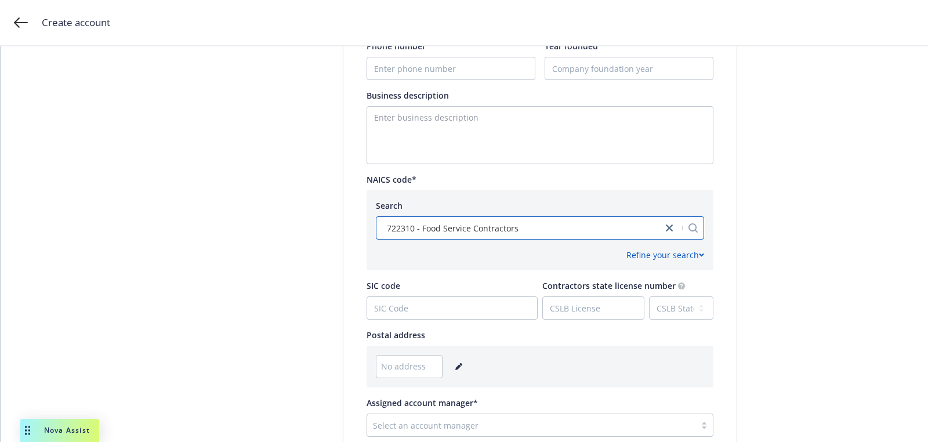
scroll to position [579, 0]
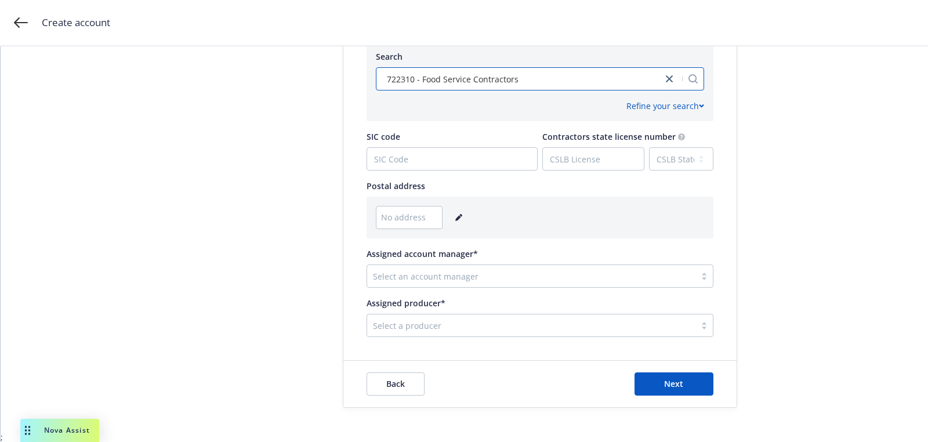
click at [462, 217] on link "editPencil" at bounding box center [459, 218] width 14 height 14
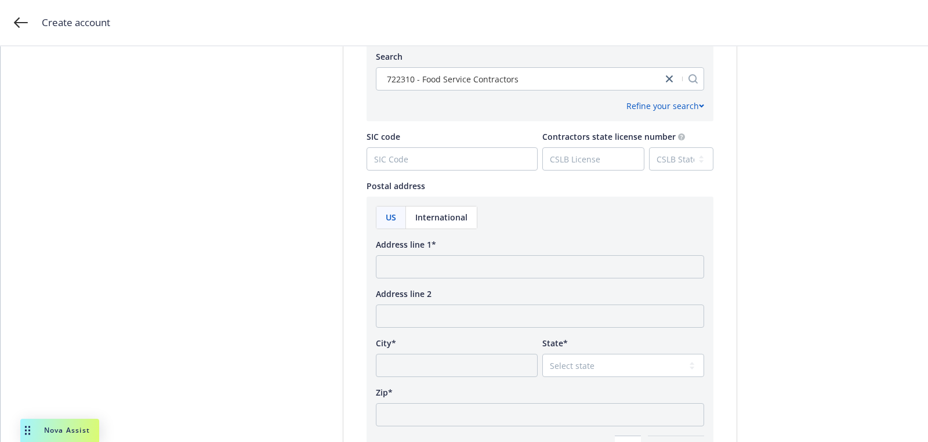
click at [429, 279] on div "US International Address line 1* Address line 2 City* State* Select state Alaba…" at bounding box center [540, 332] width 328 height 253
click at [429, 272] on input "Address line 1*" at bounding box center [540, 266] width 328 height 23
paste input "15111 Whittier Boulevard Whittier, CA 90603"
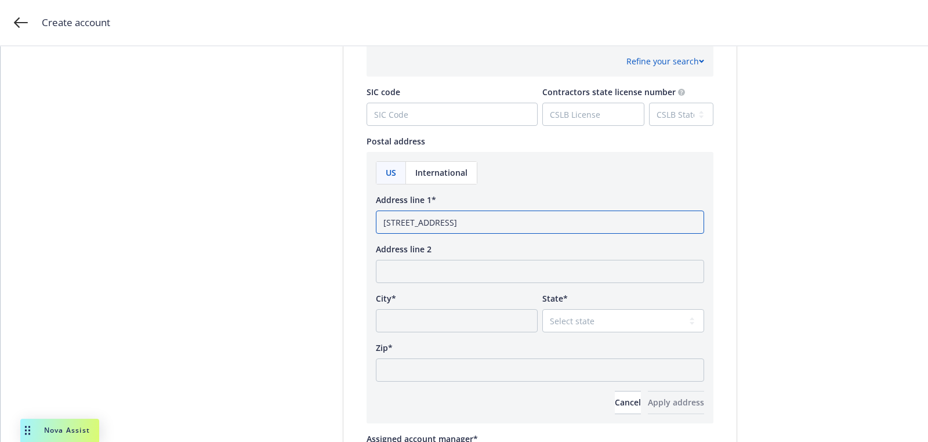
scroll to position [636, 0]
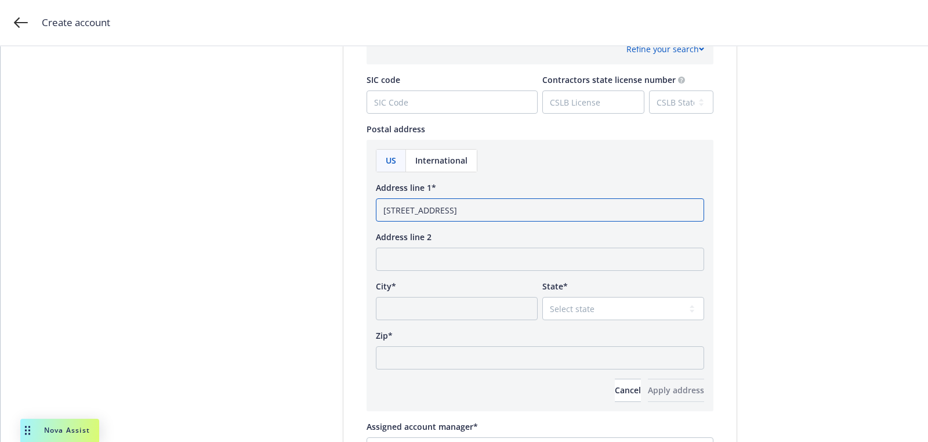
click at [533, 213] on input "15111 Whittier Boulevard Whittier, CA 90603" at bounding box center [540, 209] width 328 height 23
type input "15111 Whittier Boulevard Whittier, CA"
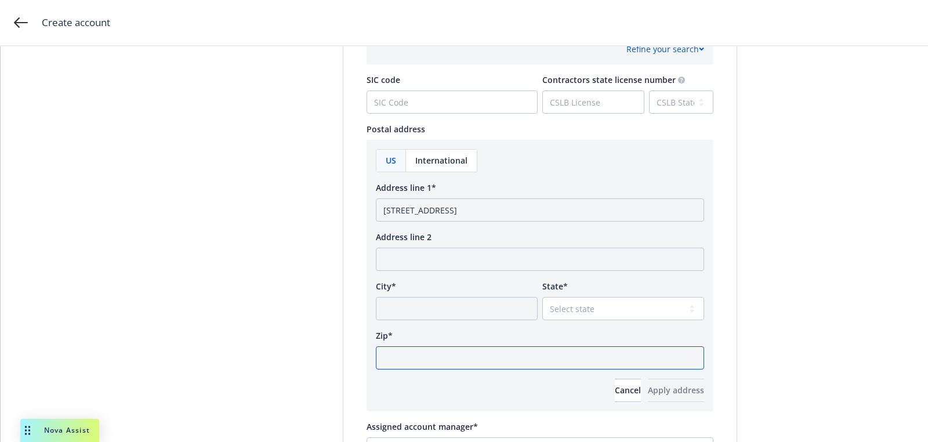
click at [510, 347] on input "Zip*" at bounding box center [540, 357] width 328 height 23
paste input "90603"
type input "90603"
click at [578, 319] on select "Select state Alabama Alaska American Samoa Arizona Arkansas Baker Island Califo…" at bounding box center [624, 308] width 162 height 23
select select "CA"
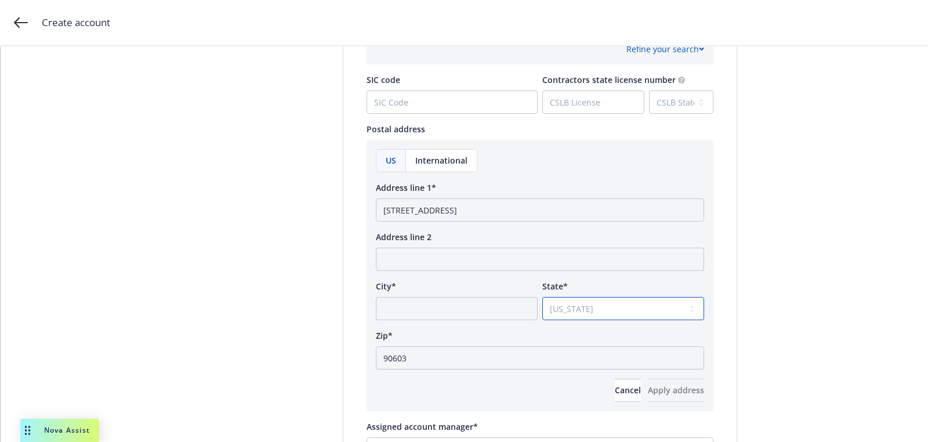
click at [543, 297] on select "Select state Alabama Alaska American Samoa Arizona Arkansas Baker Island Califo…" at bounding box center [624, 308] width 162 height 23
click at [490, 209] on input "15111 Whittier Boulevard Whittier, CA" at bounding box center [540, 209] width 328 height 23
type input "15111 Whittier Boulevard, CA"
click at [483, 299] on input "City*" at bounding box center [457, 308] width 162 height 23
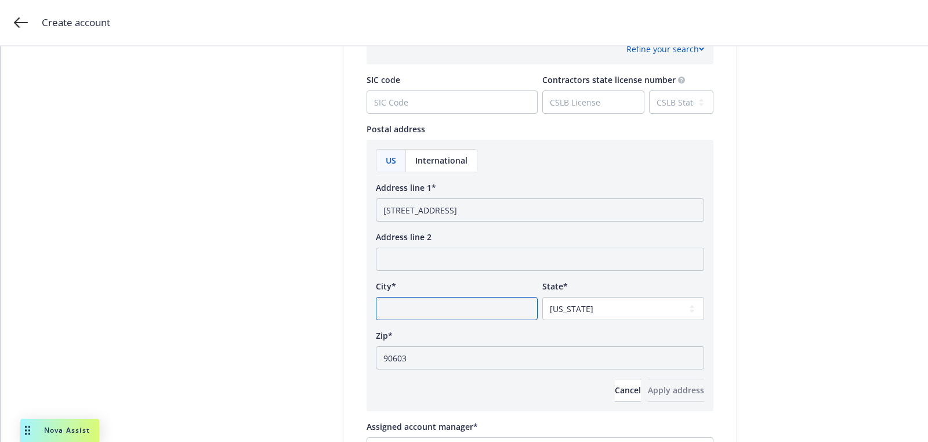
paste input "Whittier"
type input "Whittier"
drag, startPoint x: 479, startPoint y: 215, endPoint x: 618, endPoint y: 229, distance: 139.4
click at [526, 215] on input "15111 Whittier Boulevard, CA" at bounding box center [540, 209] width 328 height 23
type input "15111 Whittier Boulevard"
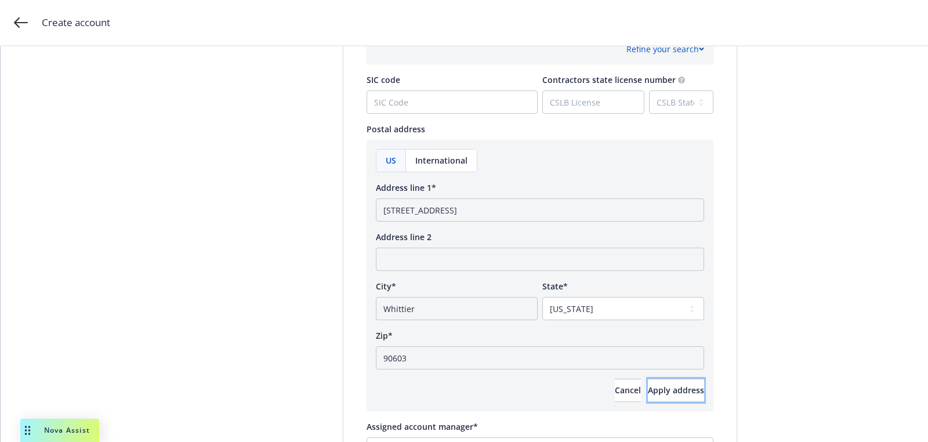
click at [649, 401] on div "US International Address line 1* 15111 Whittier Boulevard Address line 2 City* …" at bounding box center [540, 276] width 347 height 272
click at [653, 389] on span "Apply address" at bounding box center [676, 390] width 56 height 11
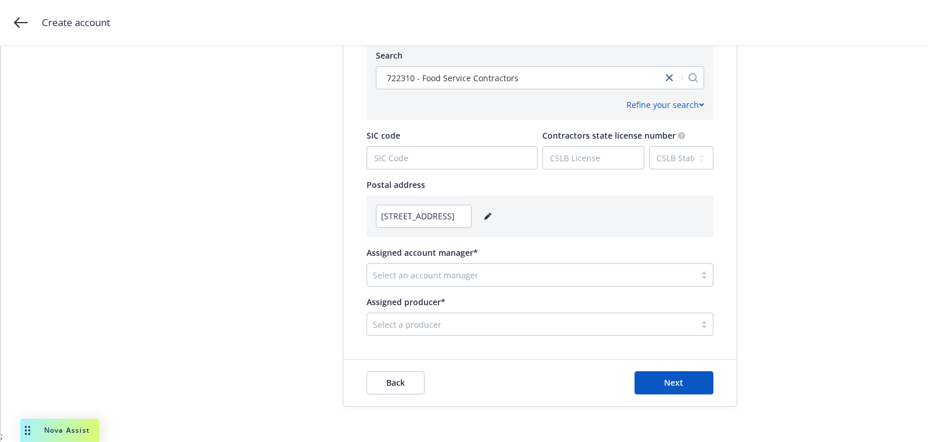
scroll to position [579, 0]
click at [439, 270] on div at bounding box center [531, 276] width 317 height 14
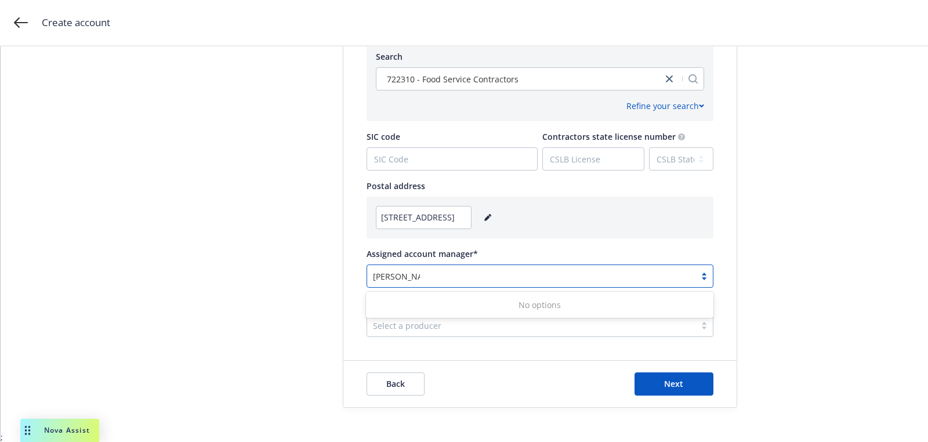
type input "jeff gord"
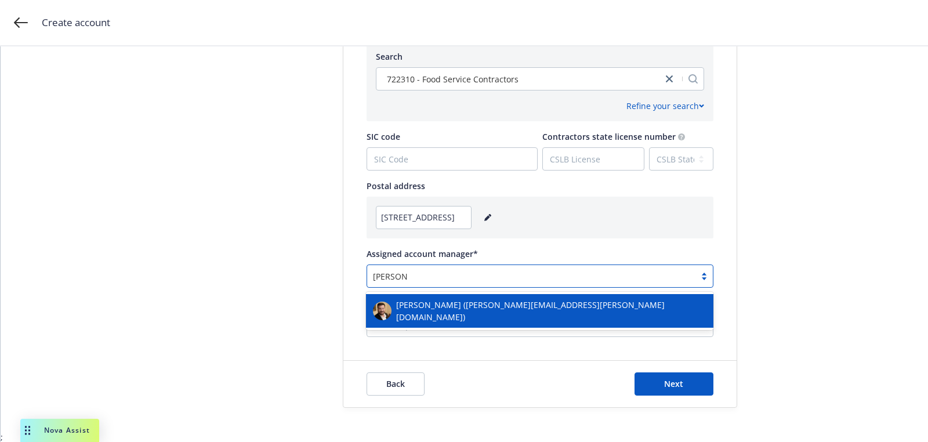
click at [473, 316] on div "Jeff Gordon (jeff.gordon@newfront.com)" at bounding box center [540, 311] width 334 height 24
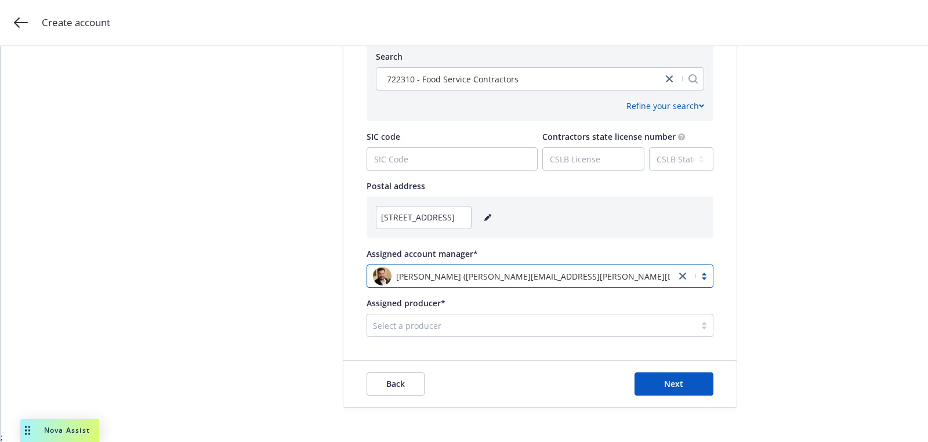
click at [454, 325] on div at bounding box center [531, 326] width 317 height 14
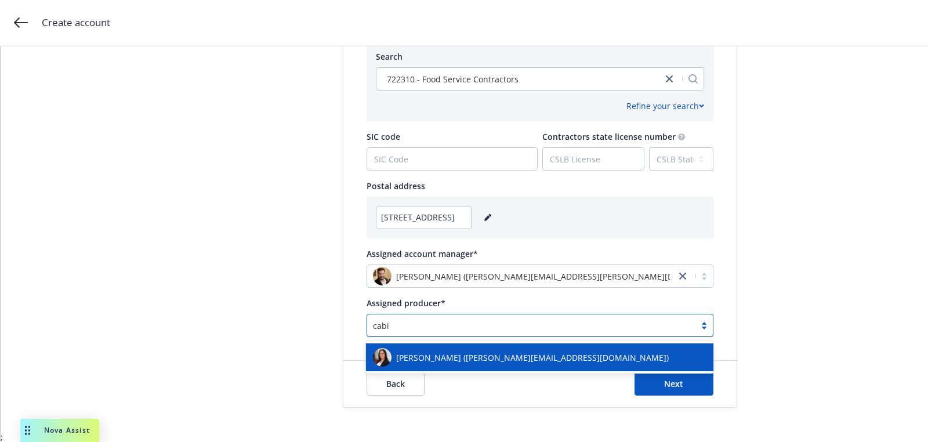
type input "cabir"
click at [463, 356] on span "Shantelle Cabir (shantelle.cabir@newfront.com)" at bounding box center [532, 358] width 273 height 12
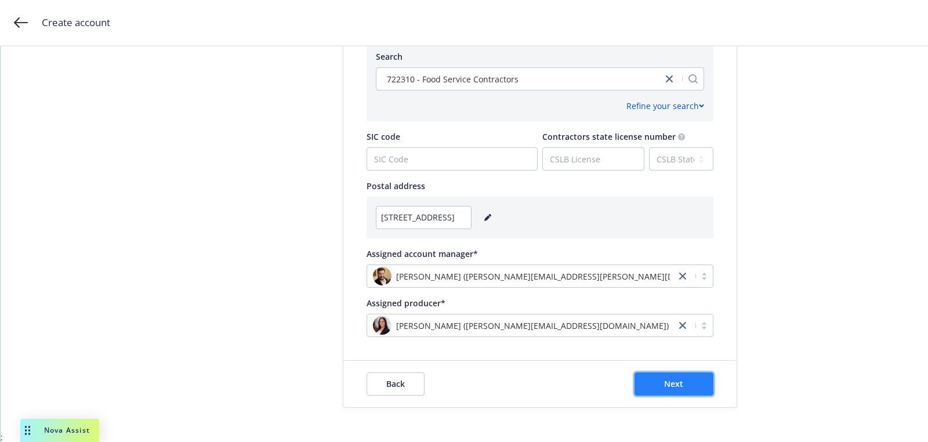
click at [668, 390] on button "Next" at bounding box center [674, 384] width 79 height 23
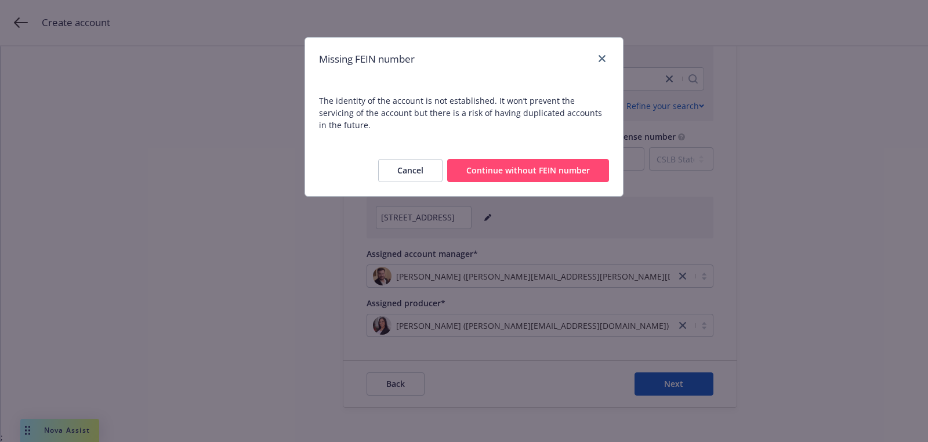
click at [529, 159] on button "Continue without FEIN number" at bounding box center [528, 170] width 162 height 23
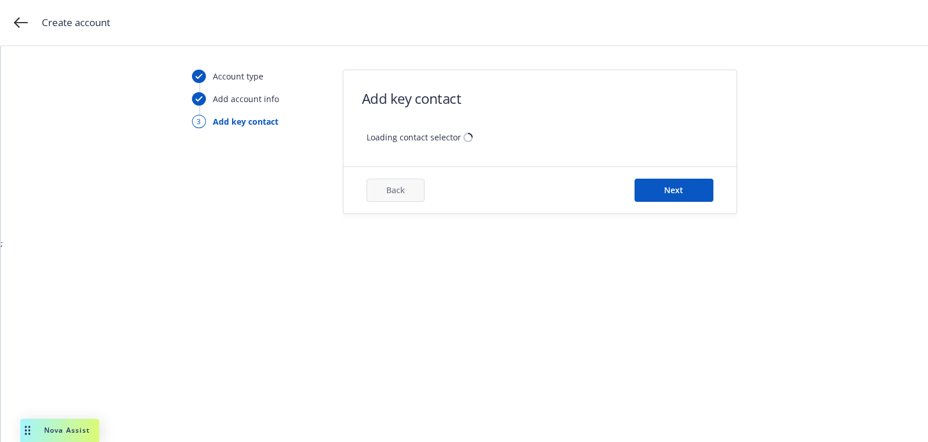
scroll to position [0, 0]
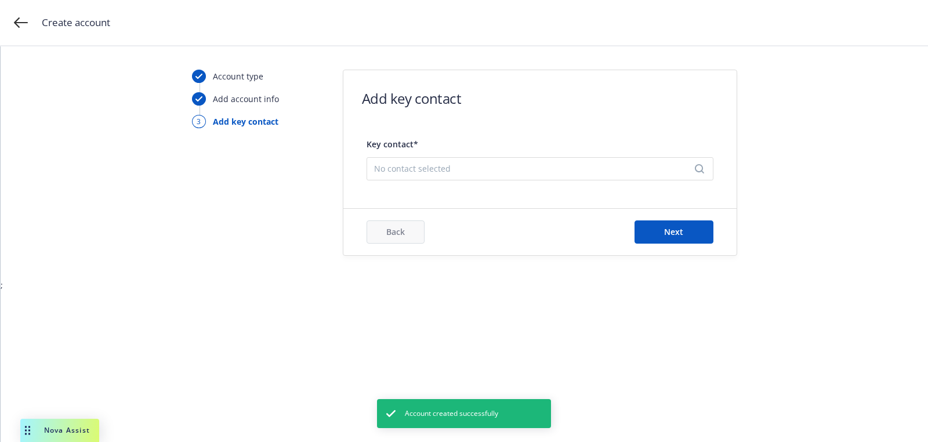
click at [508, 183] on div "Key contact* No contact selected" at bounding box center [540, 158] width 347 height 54
click at [508, 179] on div "No contact selected" at bounding box center [540, 168] width 347 height 23
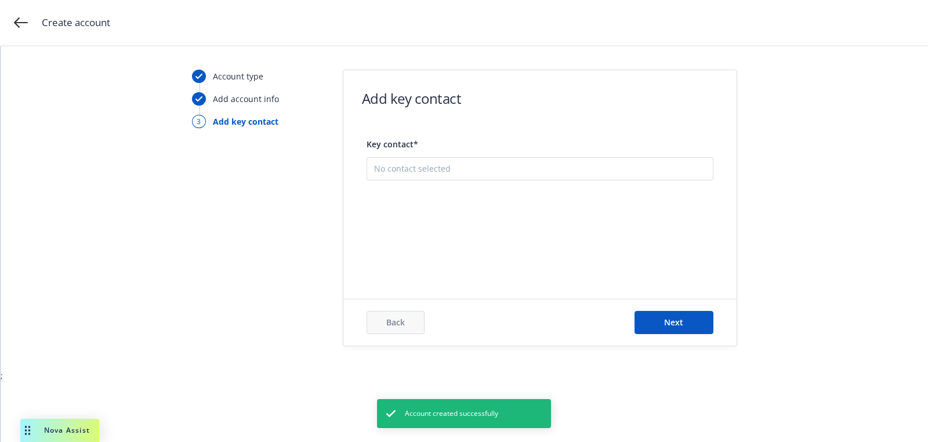
click at [503, 222] on button "Add new contact" at bounding box center [540, 226] width 332 height 23
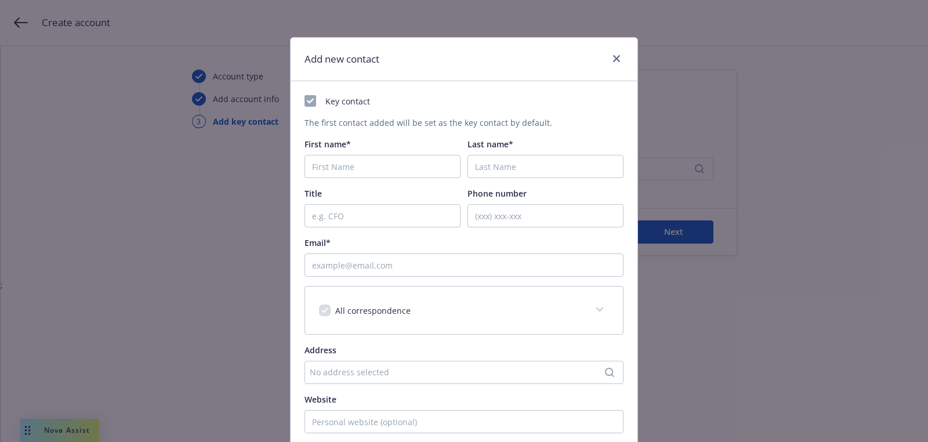
click at [368, 153] on div "First name*" at bounding box center [383, 158] width 156 height 40
click at [360, 164] on input "First name*" at bounding box center [383, 166] width 156 height 23
paste input "Stan"
type input "Stan"
paste input "Singh"
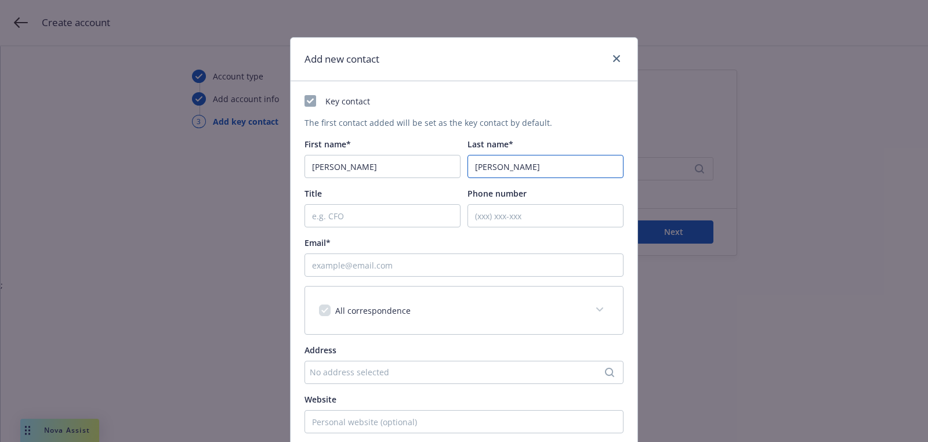
type input "Singh"
click at [380, 266] on input "Email*" at bounding box center [464, 265] width 319 height 23
paste input "[EMAIL_ADDRESS][DOMAIN_NAME]"
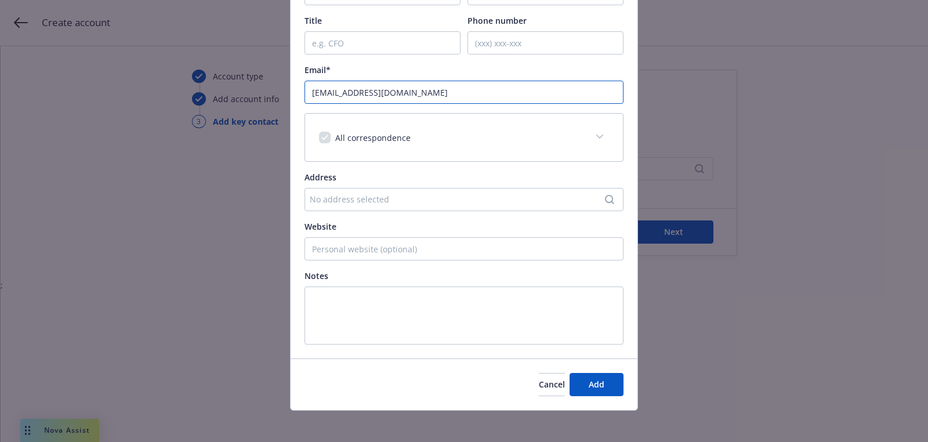
scroll to position [177, 0]
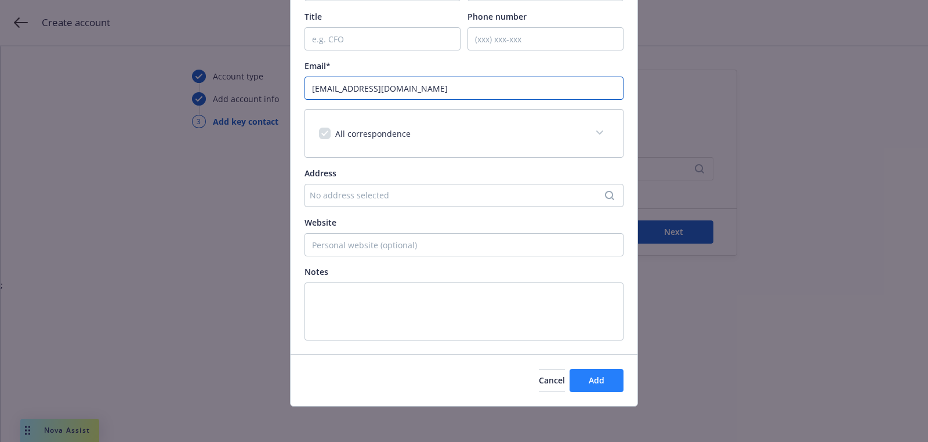
type input "[EMAIL_ADDRESS][DOMAIN_NAME]"
click at [611, 385] on button "Add" at bounding box center [597, 380] width 54 height 23
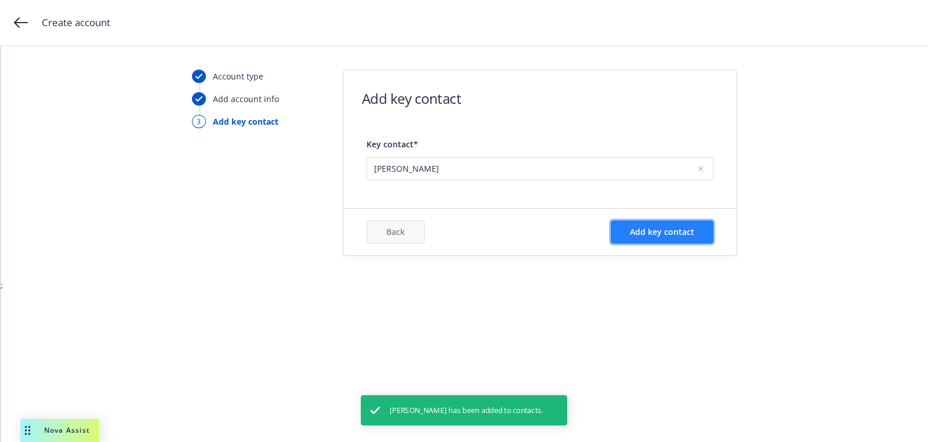
click at [668, 238] on button "Add key contact" at bounding box center [662, 232] width 103 height 23
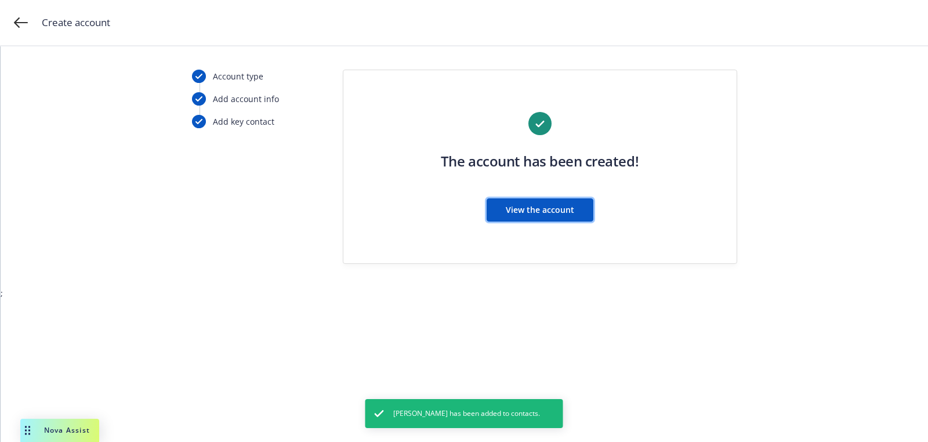
click at [535, 207] on span "View the account" at bounding box center [540, 209] width 68 height 11
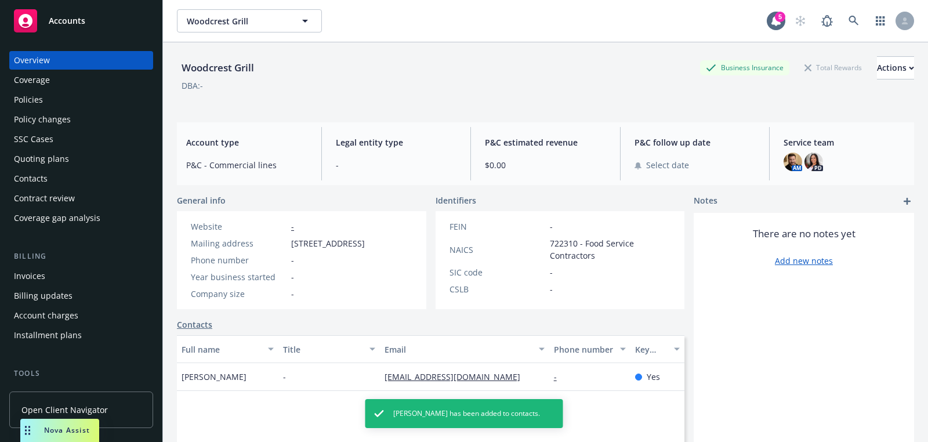
scroll to position [176, 0]
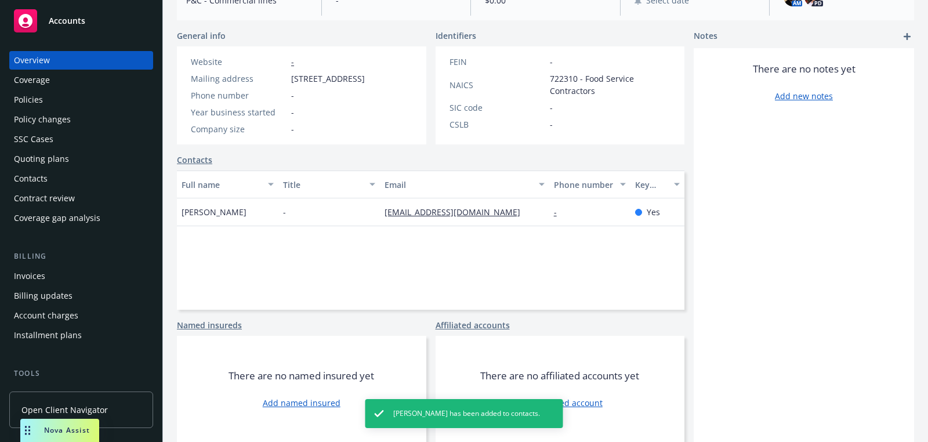
click at [300, 403] on link "Add named insured" at bounding box center [302, 403] width 78 height 12
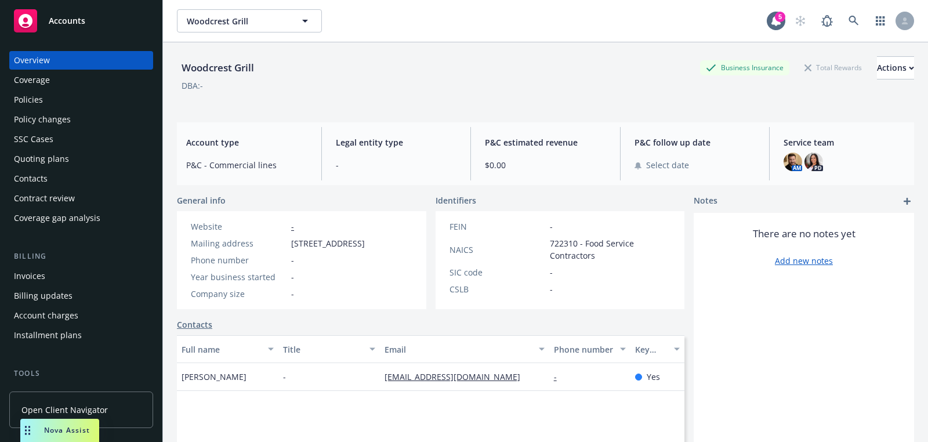
click at [22, 160] on div "Quoting plans" at bounding box center [41, 159] width 55 height 19
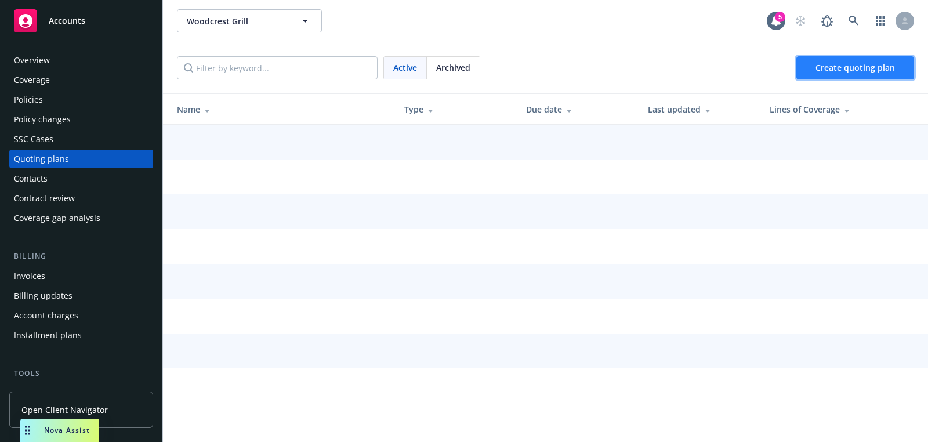
click at [817, 68] on link "Create quoting plan" at bounding box center [856, 67] width 118 height 23
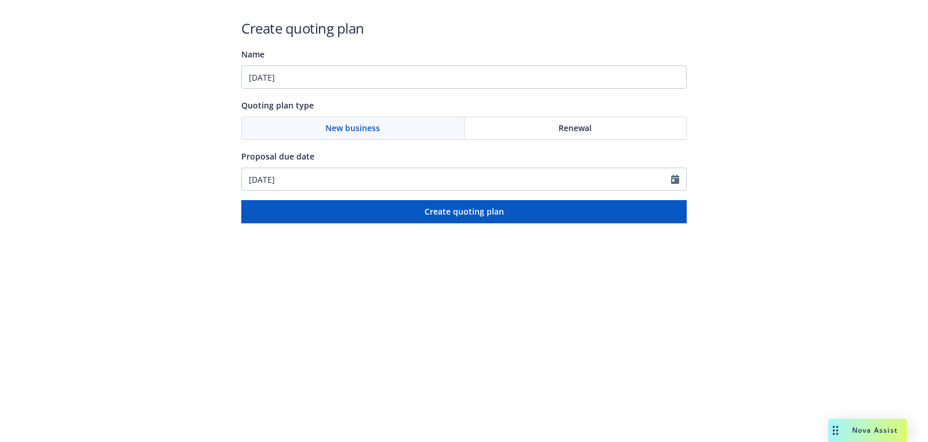
type input "[DATE]"
click at [351, 170] on input "[DATE]" at bounding box center [456, 179] width 429 height 22
select select "9"
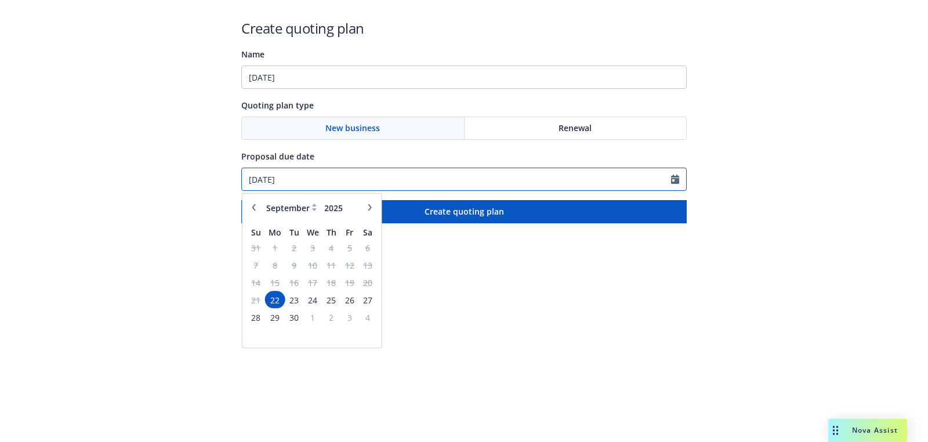
paste input "10/01"
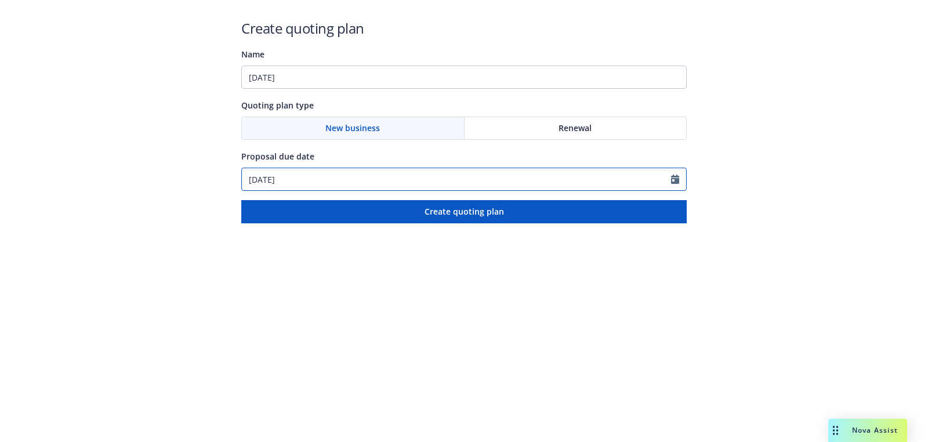
type input "10/01/2025"
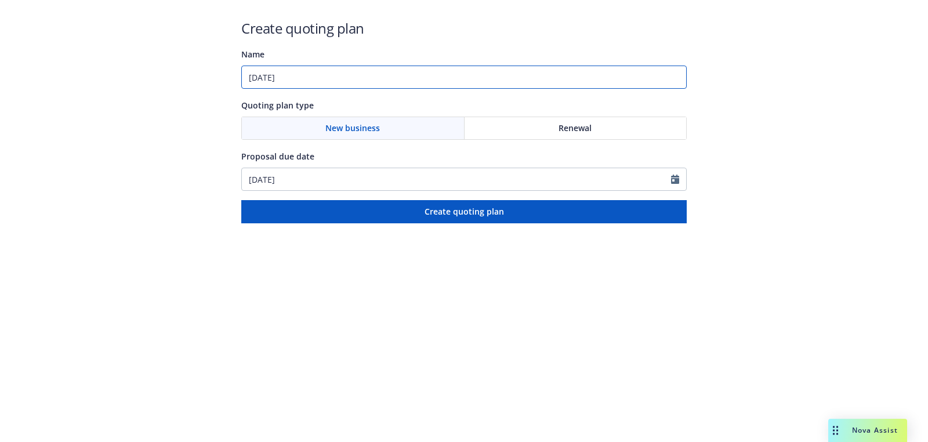
click at [373, 81] on input "10/01/2025" at bounding box center [464, 77] width 446 height 23
paste input "General Liability;Business Owner"
click at [361, 78] on input "10/01/2025: General Liability;Business Owner" at bounding box center [464, 77] width 446 height 23
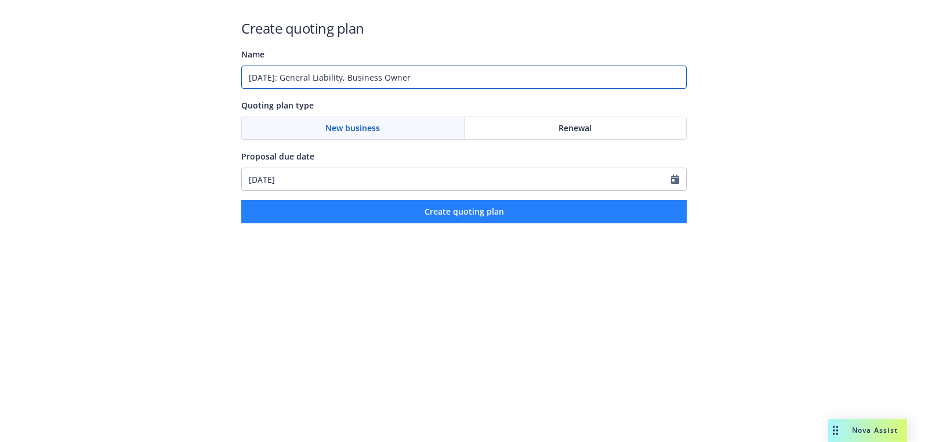
type input "10/01/2025: General Liability, Business Owner"
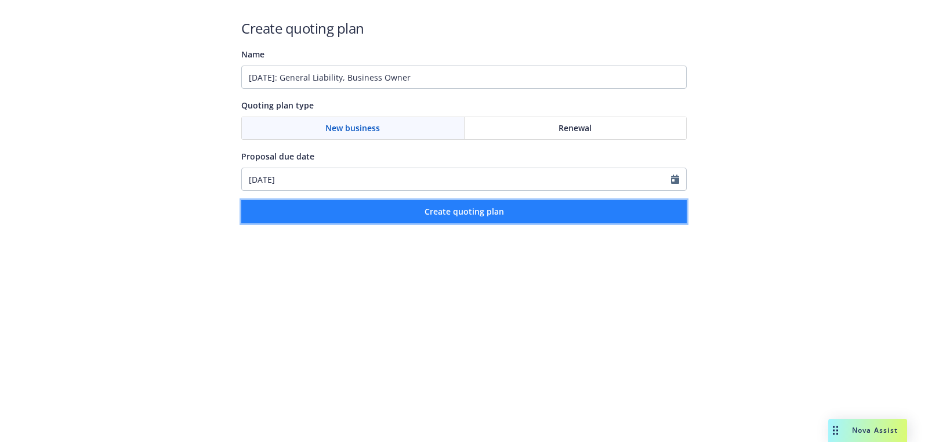
click at [425, 222] on button "Create quoting plan" at bounding box center [464, 211] width 446 height 23
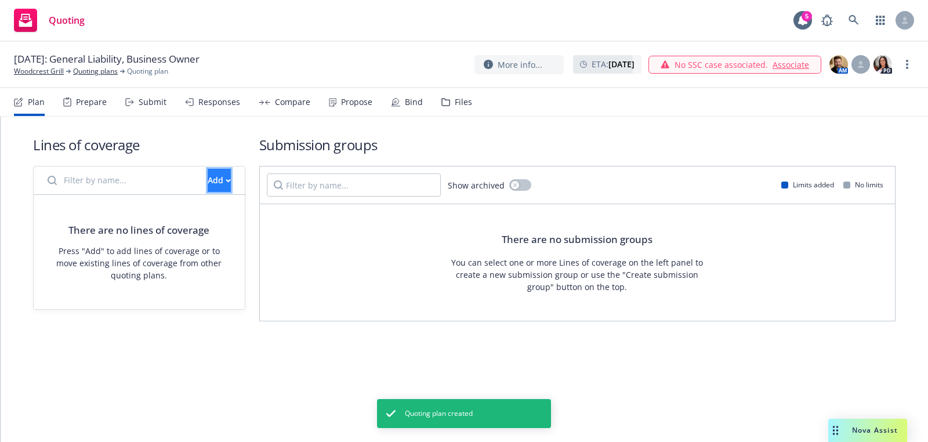
click at [208, 179] on button "Add" at bounding box center [219, 180] width 23 height 23
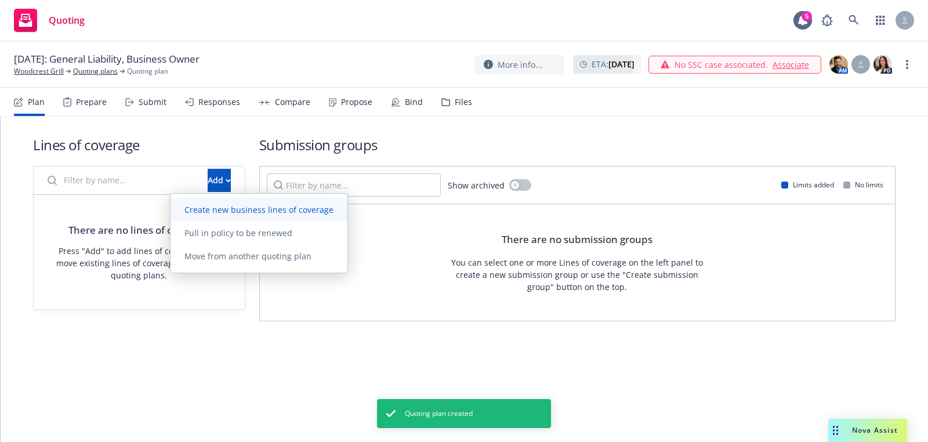
click at [253, 208] on span "Create new business lines of coverage" at bounding box center [259, 209] width 177 height 11
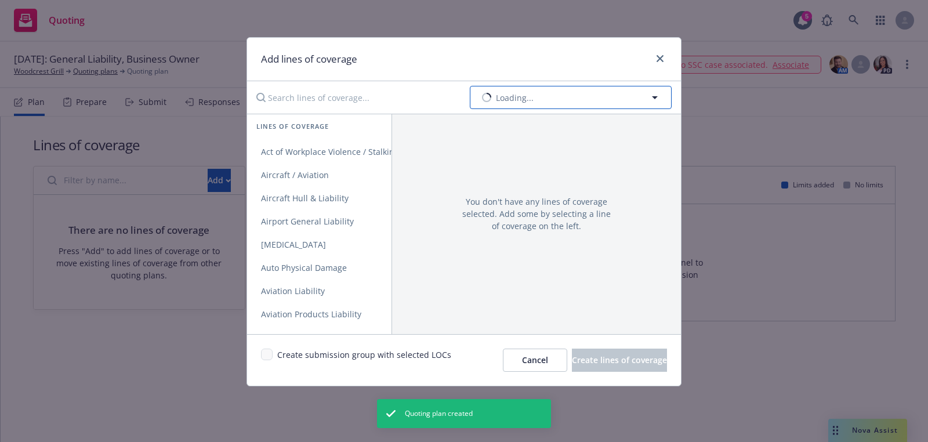
click at [543, 96] on button "Loading..." at bounding box center [571, 97] width 202 height 23
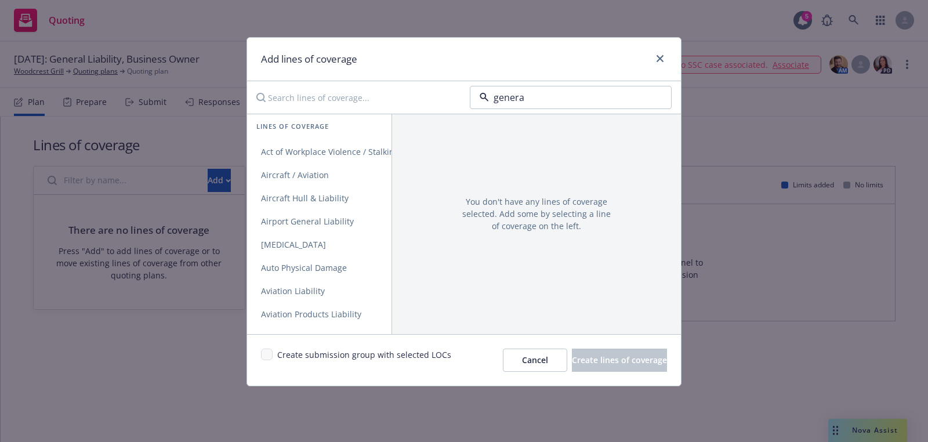
type input "general"
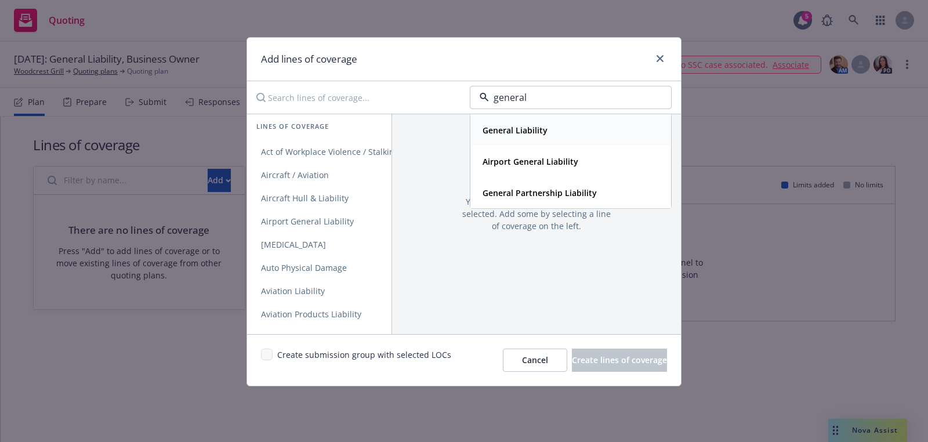
click at [552, 129] on div "General Liability" at bounding box center [571, 130] width 186 height 17
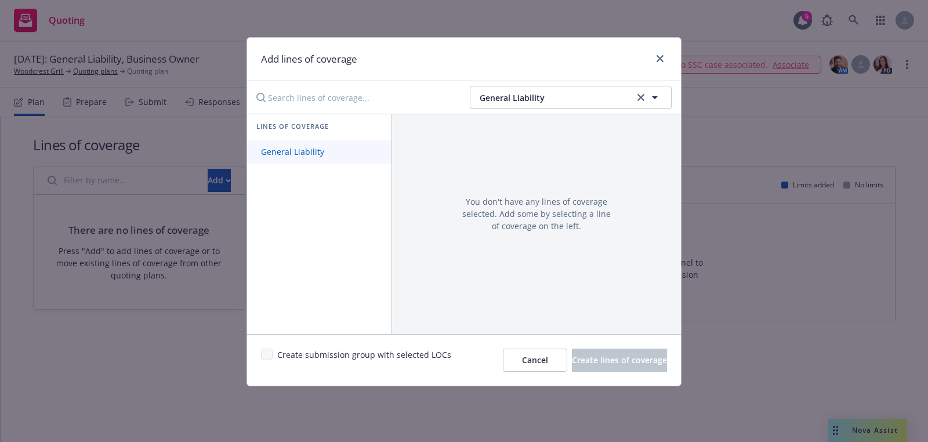
click at [342, 161] on link "General Liability" at bounding box center [319, 151] width 144 height 23
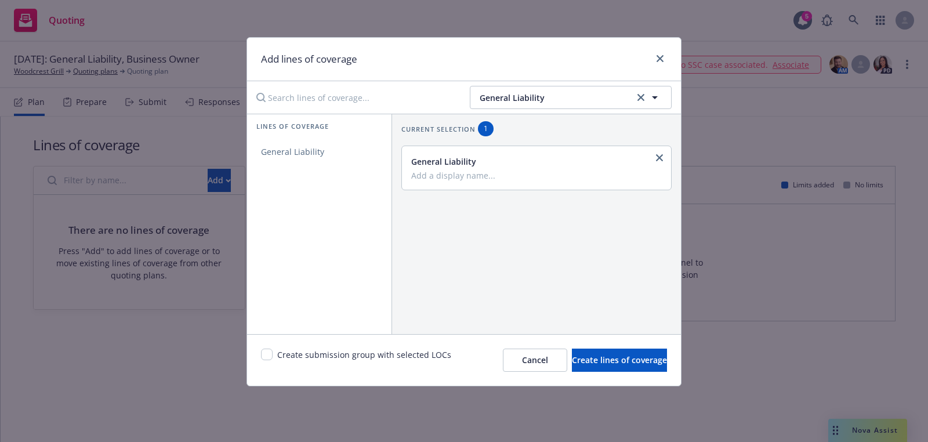
click at [276, 344] on div "Create submission group with selected LOCs Cancel Create lines of coverage" at bounding box center [464, 360] width 434 height 52
click at [272, 349] on div "Create submission group with selected LOCs" at bounding box center [356, 360] width 190 height 23
click at [267, 357] on input "checkbox" at bounding box center [267, 355] width 12 height 12
checkbox input "true"
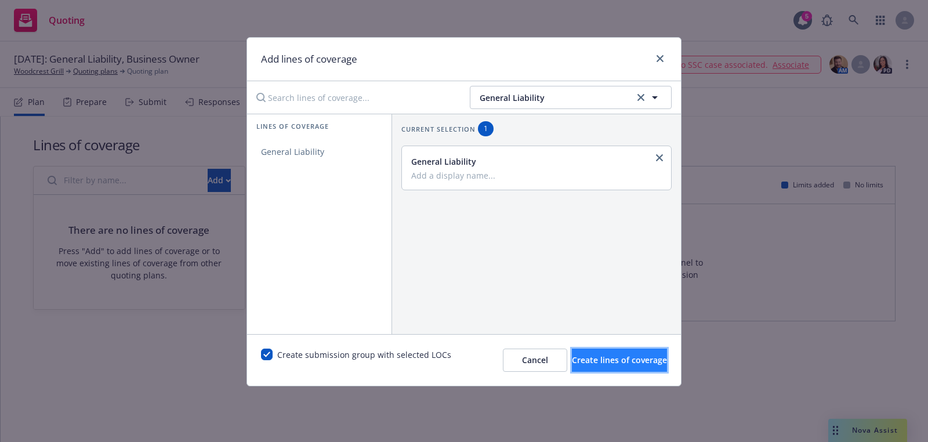
click at [615, 350] on button "Create lines of coverage" at bounding box center [619, 360] width 95 height 23
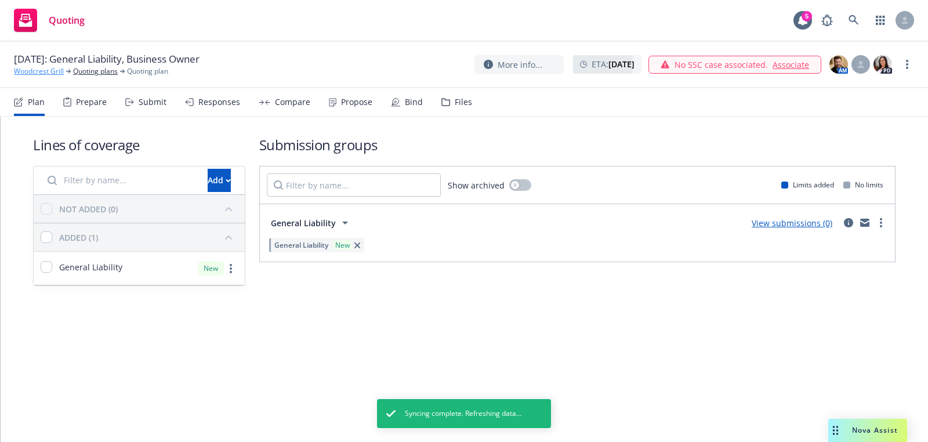
click at [45, 72] on link "Woodcrest Grill" at bounding box center [39, 71] width 50 height 10
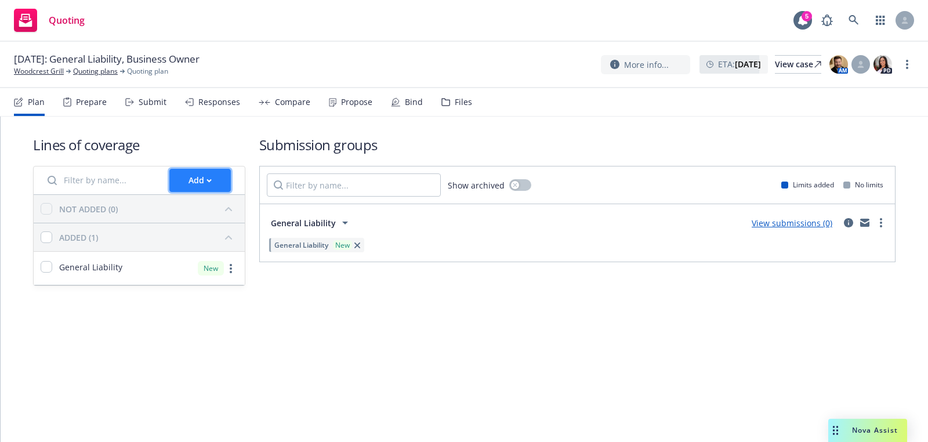
click at [211, 179] on icon "button" at bounding box center [209, 180] width 4 height 2
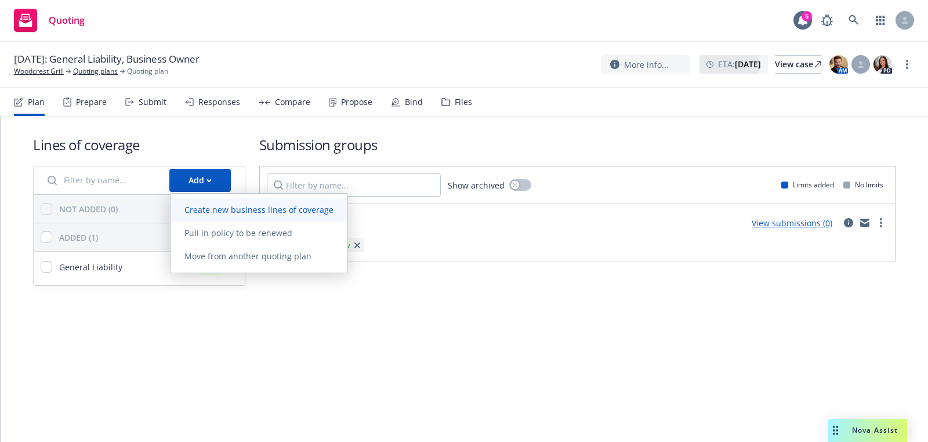
click at [301, 210] on span "Create new business lines of coverage" at bounding box center [259, 209] width 177 height 11
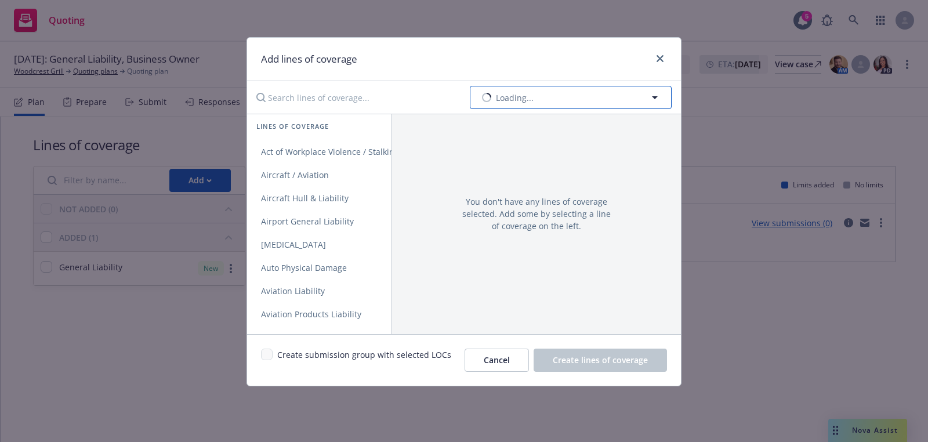
click at [515, 105] on button "Loading..." at bounding box center [571, 97] width 202 height 23
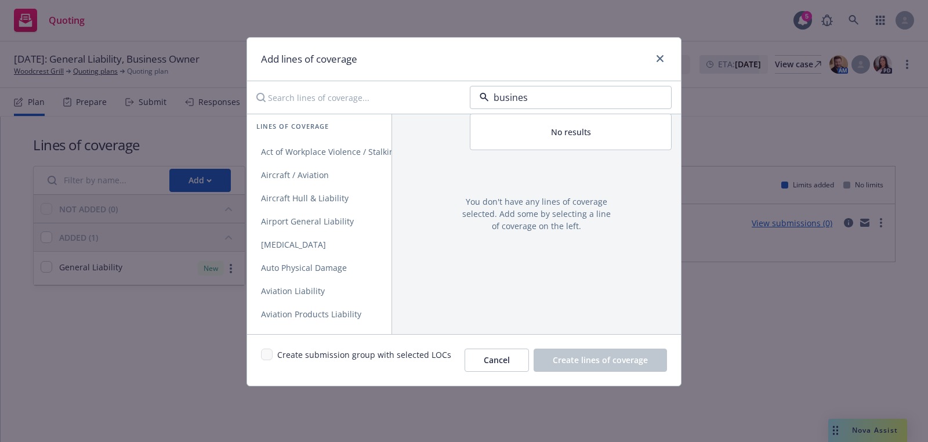
type input "business"
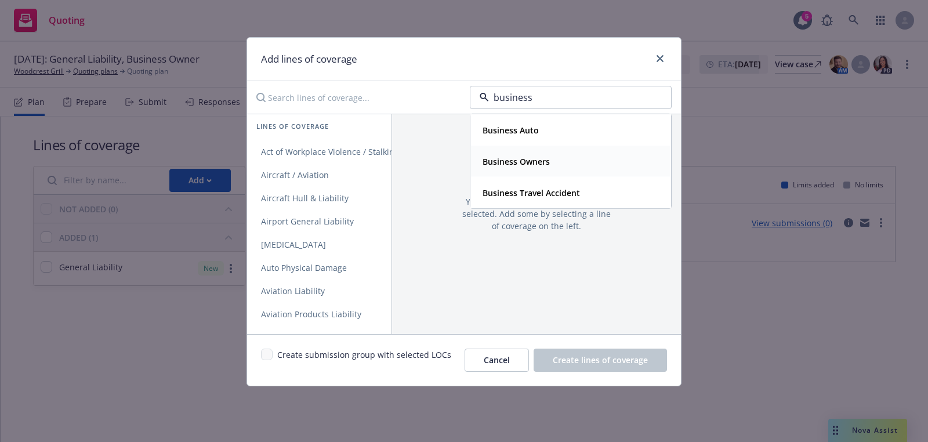
click at [524, 158] on strong "Business Owners" at bounding box center [516, 161] width 67 height 11
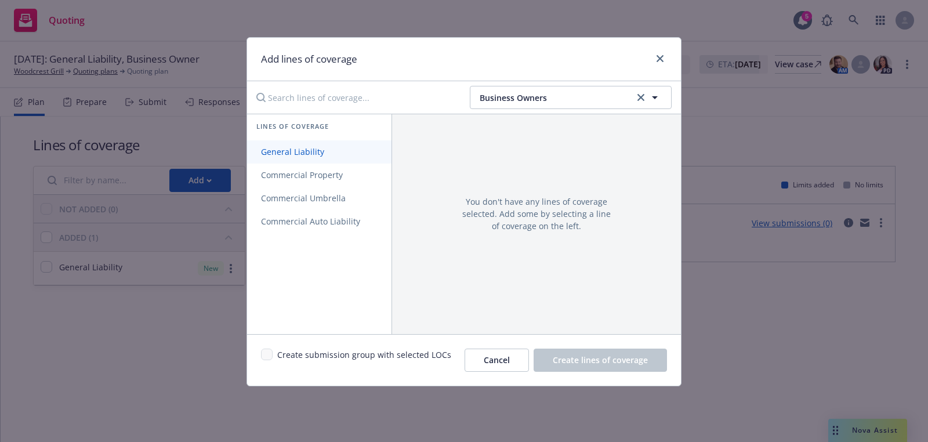
click at [326, 156] on span "General Liability" at bounding box center [292, 151] width 91 height 11
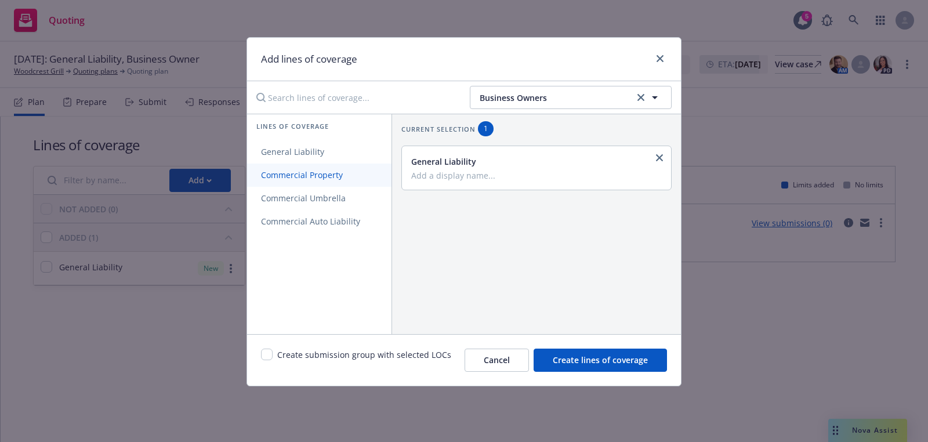
click at [327, 180] on link "Commercial Property" at bounding box center [319, 175] width 144 height 23
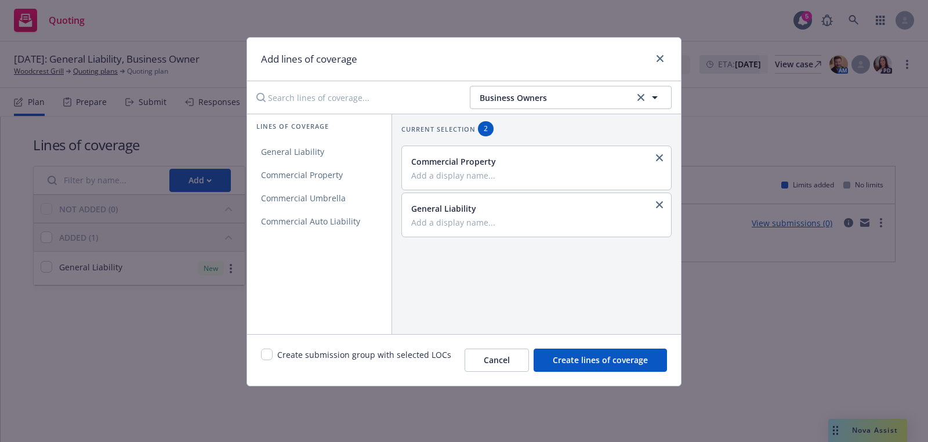
click at [261, 360] on div "Create submission group with selected LOCs" at bounding box center [356, 360] width 190 height 23
click at [269, 361] on div "Create submission group with selected LOCs" at bounding box center [356, 360] width 190 height 23
click at [269, 357] on input "checkbox" at bounding box center [267, 355] width 12 height 12
checkbox input "true"
click at [620, 355] on span "Create lines of coverage" at bounding box center [600, 360] width 95 height 11
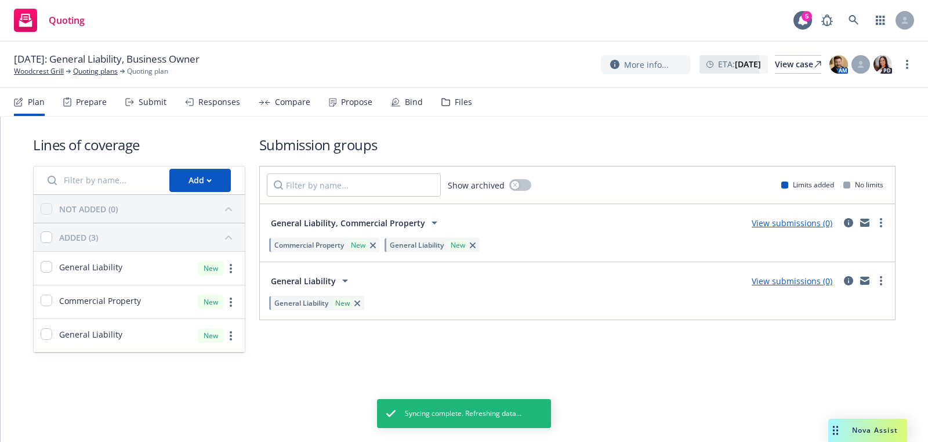
click at [67, 64] on span "[DATE]: General Liability, Business Owner" at bounding box center [107, 59] width 186 height 14
click at [63, 66] on link "Woodcrest Grill" at bounding box center [39, 71] width 50 height 10
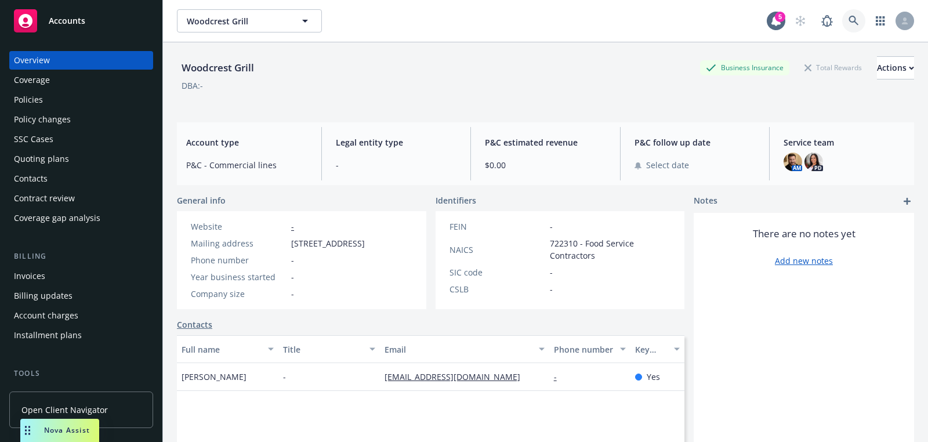
click at [850, 16] on icon at bounding box center [854, 21] width 10 height 10
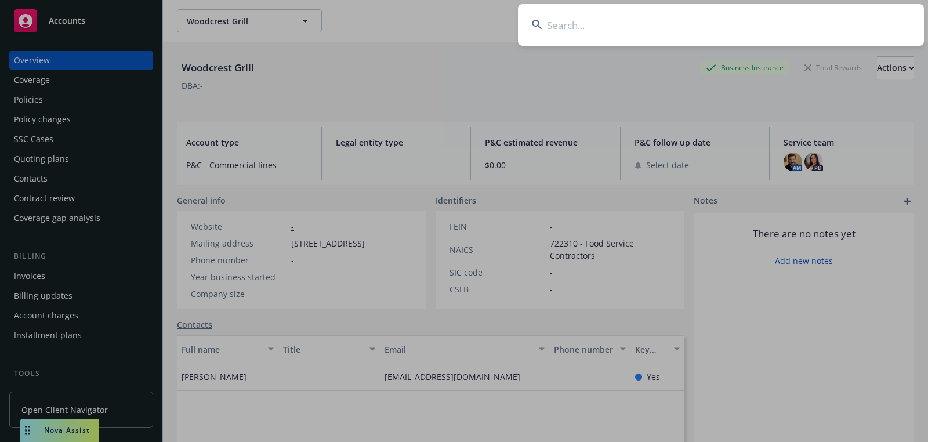
type input "Buncha, Inc."
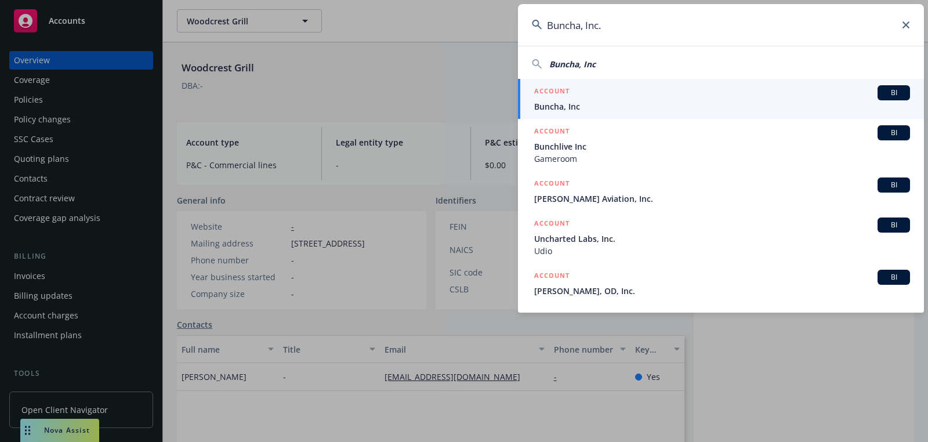
click at [656, 89] on div "ACCOUNT BI" at bounding box center [722, 92] width 376 height 15
